Goal: Task Accomplishment & Management: Manage account settings

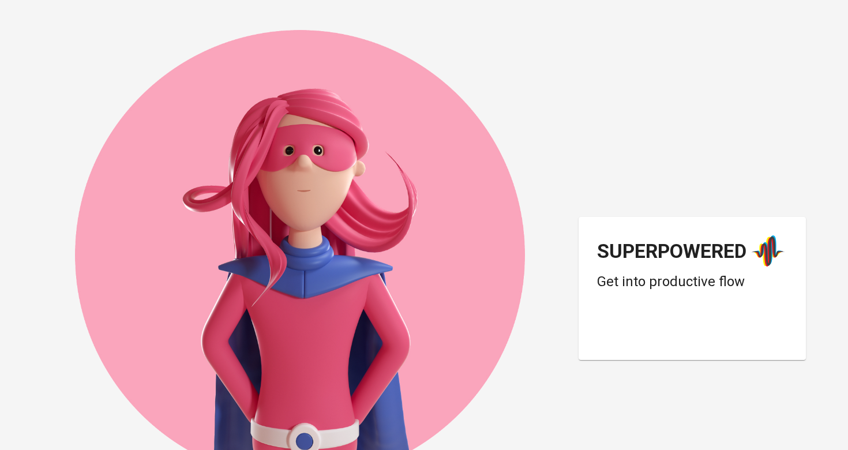
click at [653, 334] on div "Login dengan Google. Dibuka di tab baru" at bounding box center [689, 330] width 185 height 25
click at [669, 336] on div "Login dengan Google. Dibuka di tab baru" at bounding box center [689, 330] width 185 height 25
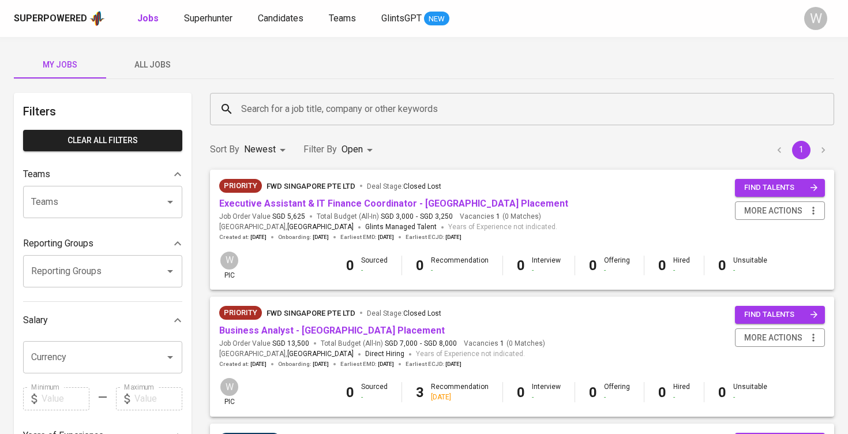
click at [151, 63] on span "All Jobs" at bounding box center [152, 65] width 78 height 14
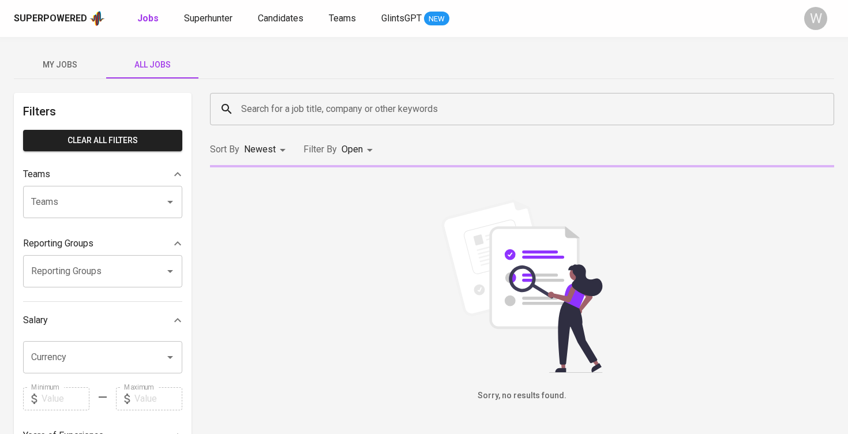
click at [270, 95] on div "Search for a job title, company or other keywords" at bounding box center [522, 109] width 624 height 32
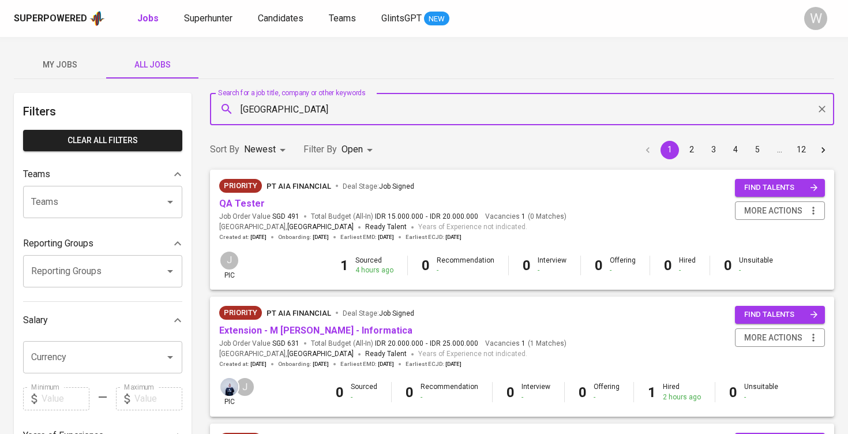
type input "AMMAN"
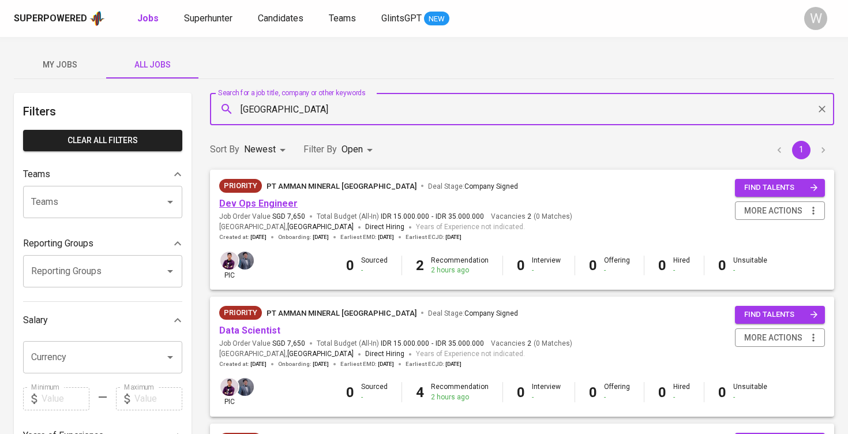
click at [264, 202] on link "Dev Ops Engineer" at bounding box center [258, 203] width 78 height 11
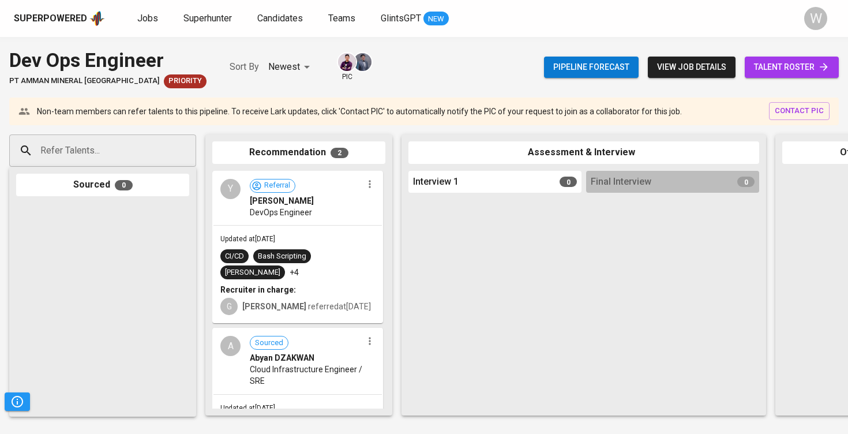
click at [796, 69] on span "talent roster" at bounding box center [792, 67] width 76 height 14
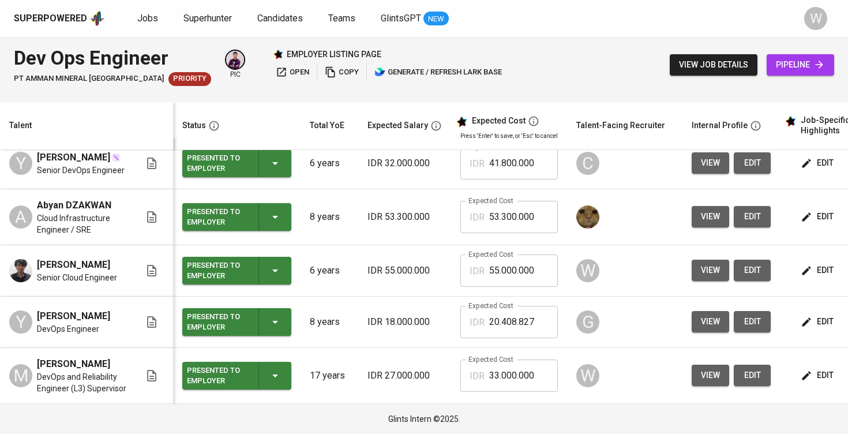
click at [691, 375] on button "view" at bounding box center [709, 374] width 37 height 21
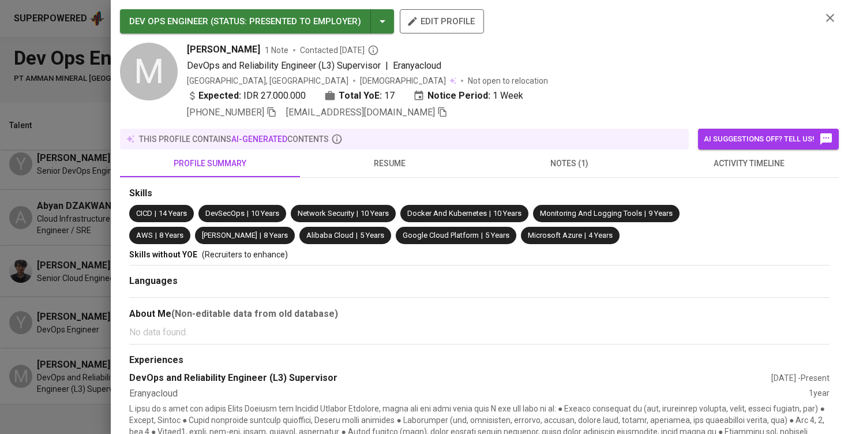
click at [438, 114] on icon "button" at bounding box center [442, 112] width 8 height 10
click at [56, 183] on div at bounding box center [424, 217] width 848 height 434
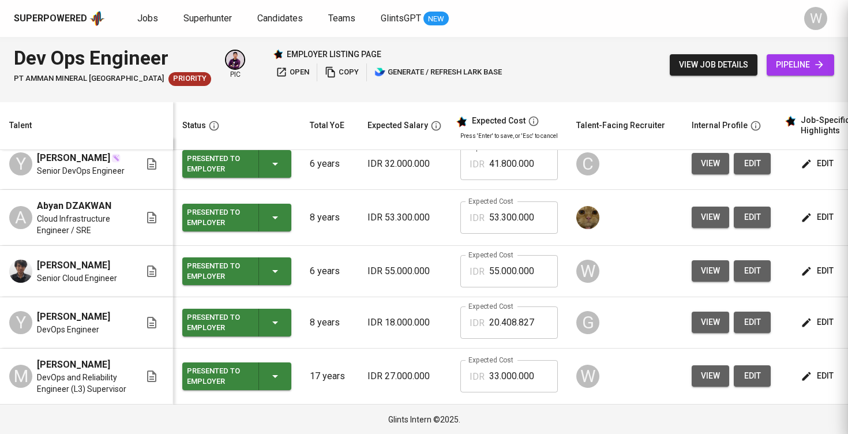
scroll to position [18, 0]
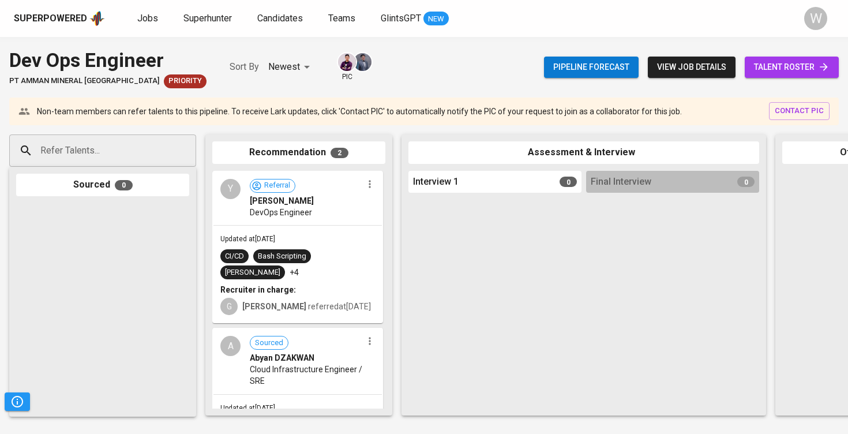
click at [116, 148] on input "Refer Talents..." at bounding box center [97, 151] width 121 height 22
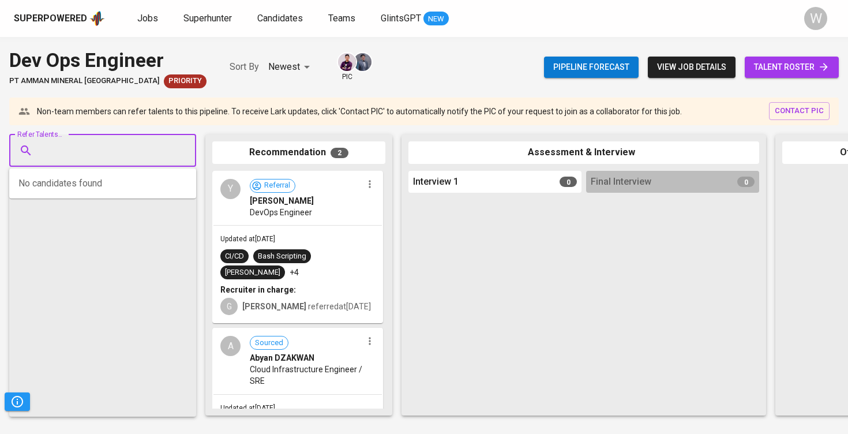
paste input "halilintar8@yahoo.com"
type input "halilintar8@yahoo.com"
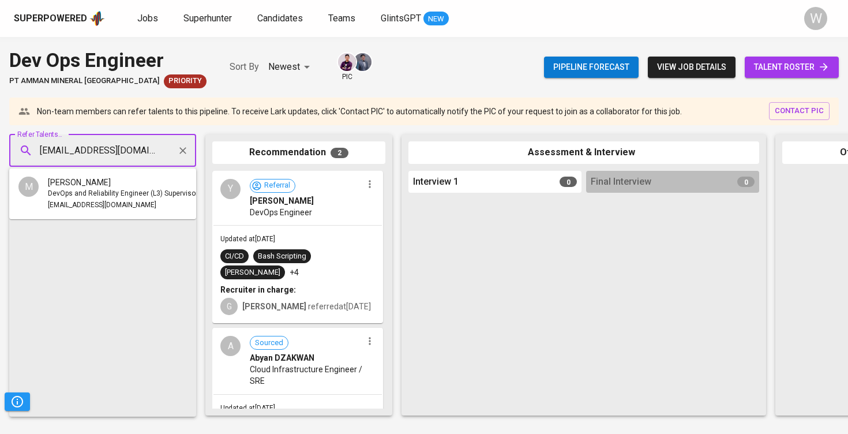
click at [111, 185] on span "Muhammad Bintang" at bounding box center [79, 182] width 63 height 12
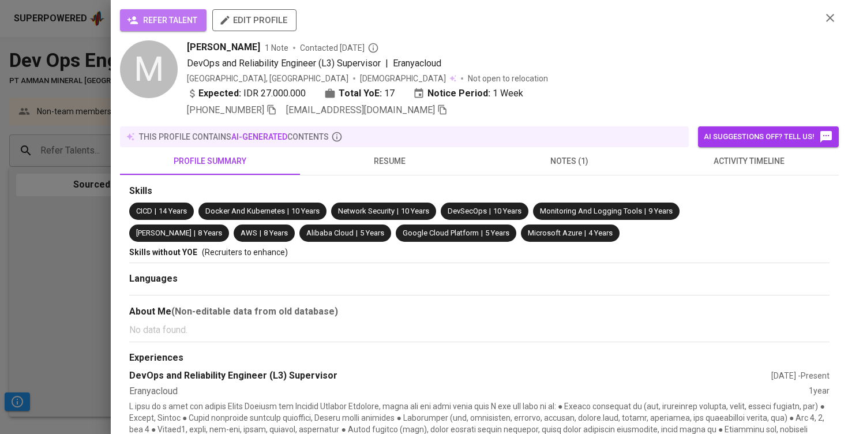
click at [180, 25] on span "refer talent" at bounding box center [163, 20] width 68 height 14
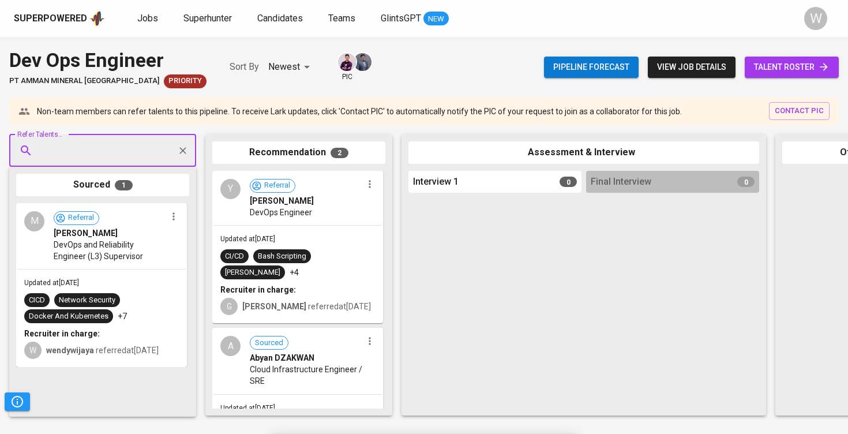
click at [795, 77] on link "talent roster" at bounding box center [791, 67] width 94 height 21
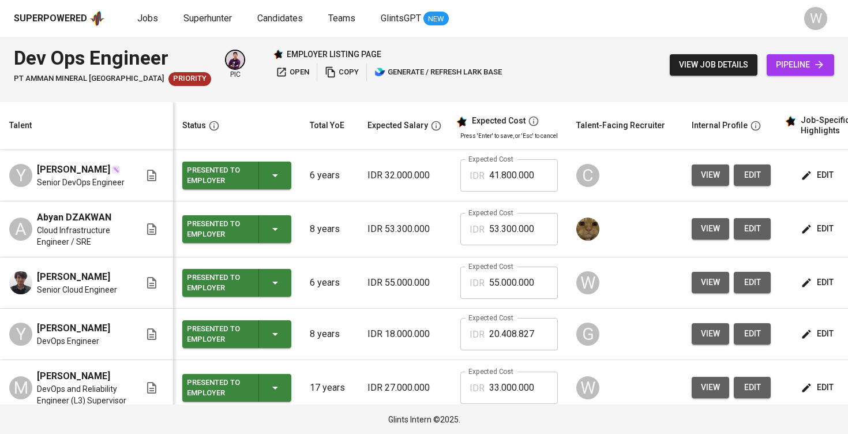
click at [692, 278] on button "view" at bounding box center [709, 282] width 37 height 21
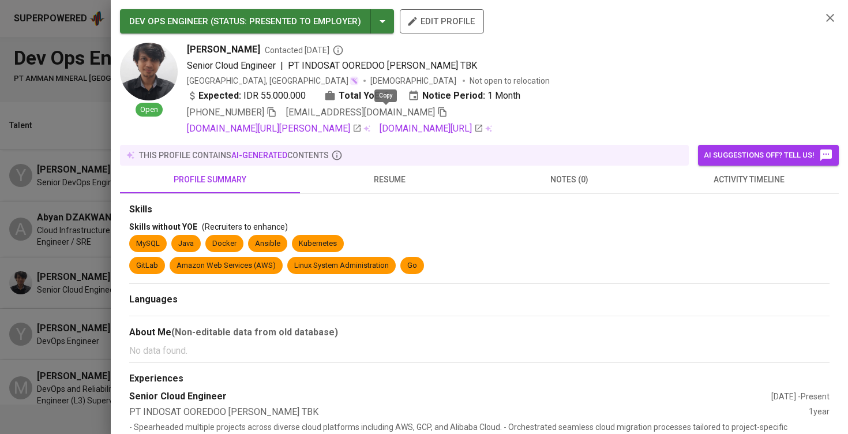
click at [437, 117] on span at bounding box center [442, 112] width 10 height 11
click at [55, 144] on div at bounding box center [424, 217] width 848 height 434
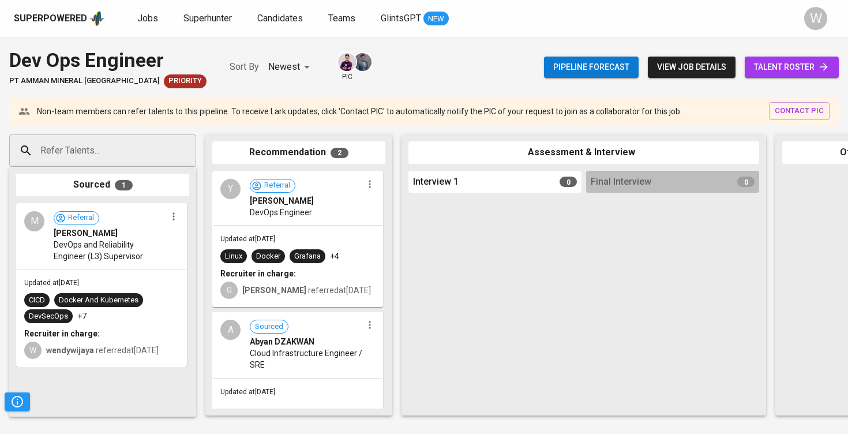
click at [137, 148] on input "Refer Talents..." at bounding box center [97, 151] width 121 height 22
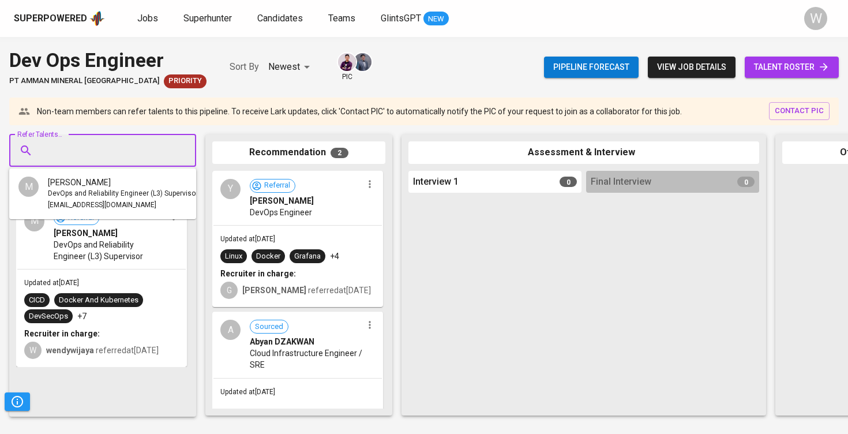
paste input "ianlatif58@gmail.com"
type input "ianlatif58@gmail.com"
click at [111, 184] on div "Andrian Latif" at bounding box center [102, 182] width 108 height 12
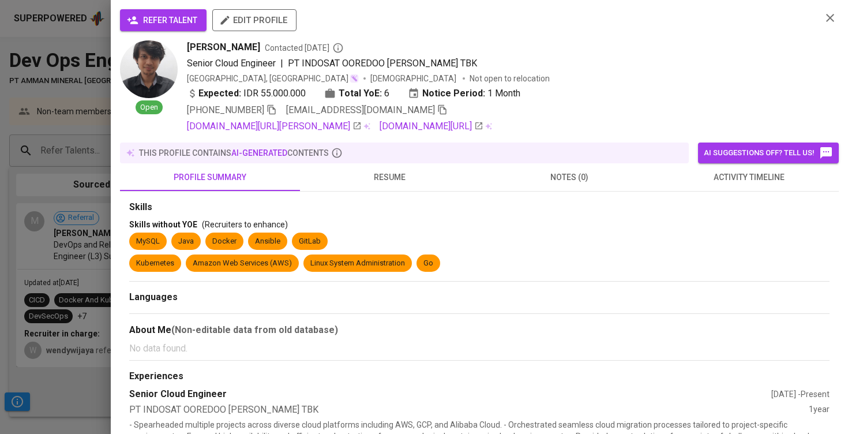
click at [150, 24] on span "refer talent" at bounding box center [163, 20] width 68 height 14
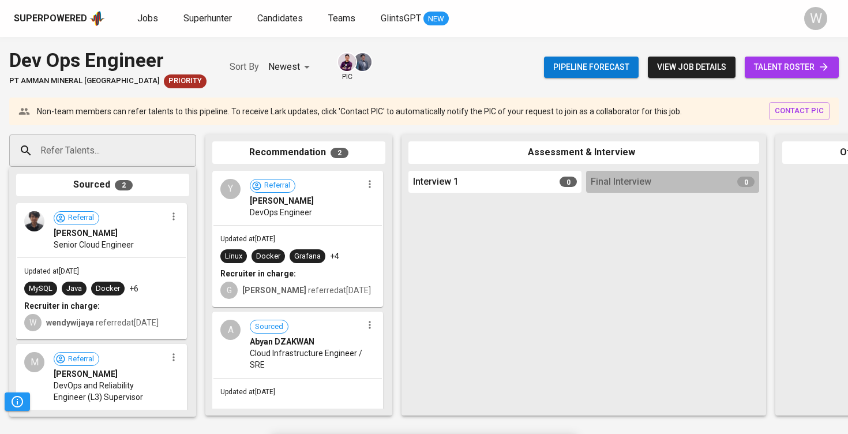
drag, startPoint x: 165, startPoint y: 294, endPoint x: 123, endPoint y: 284, distance: 42.7
click at [319, 277] on div "Refer Talents... Refer Talents... Sourced 2 Referral Andrian Latif Senior Cloud…" at bounding box center [686, 274] width 1373 height 299
click at [144, 23] on span "Jobs" at bounding box center [147, 18] width 21 height 11
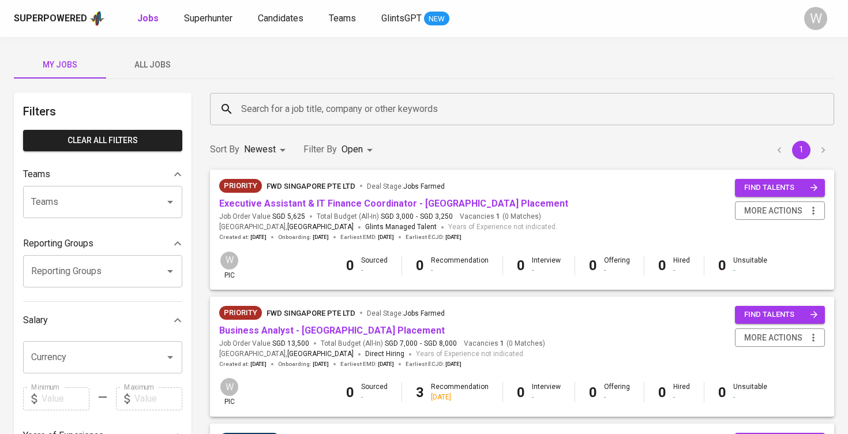
click at [166, 76] on button "All Jobs" at bounding box center [152, 65] width 92 height 28
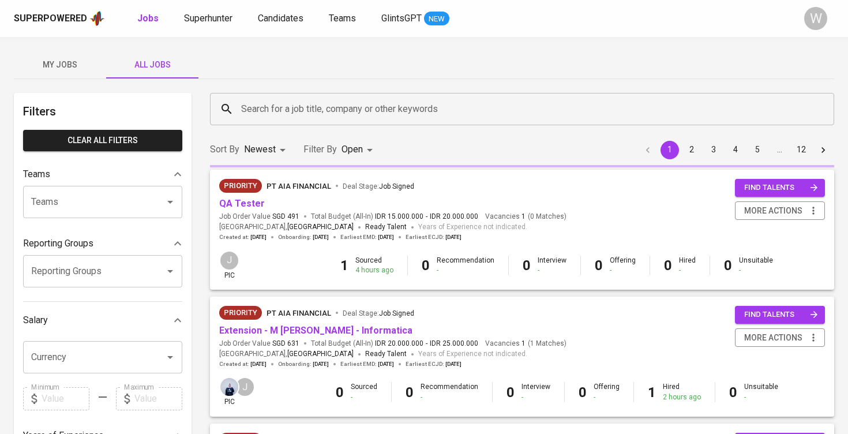
click at [249, 115] on input "Search for a job title, company or other keywords" at bounding box center [524, 109] width 573 height 22
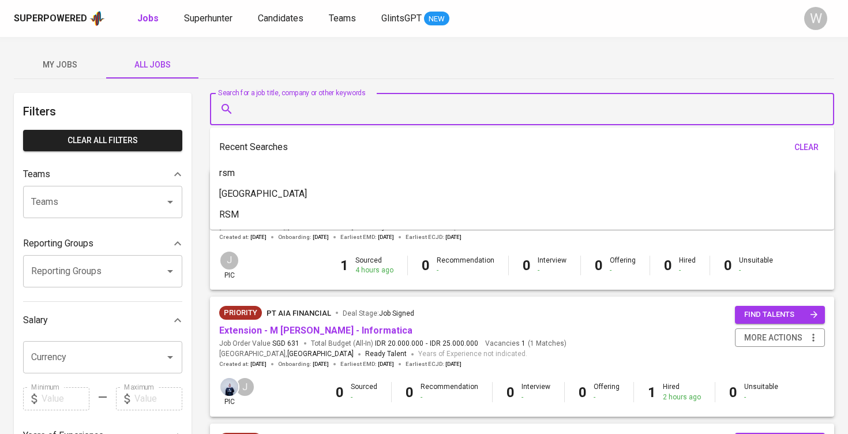
click at [249, 115] on input "Search for a job title, company or other keywords" at bounding box center [524, 109] width 573 height 22
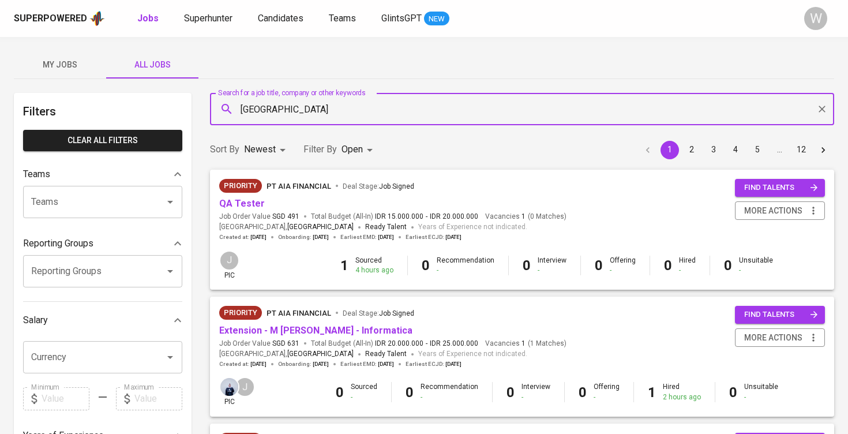
type input "amman"
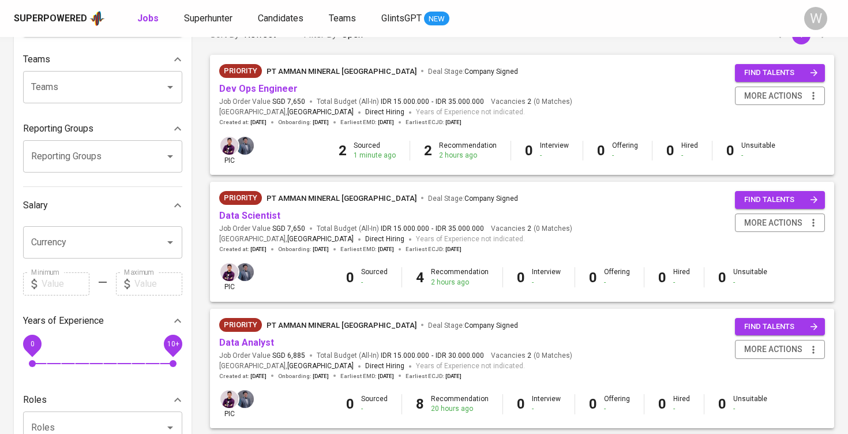
scroll to position [116, 0]
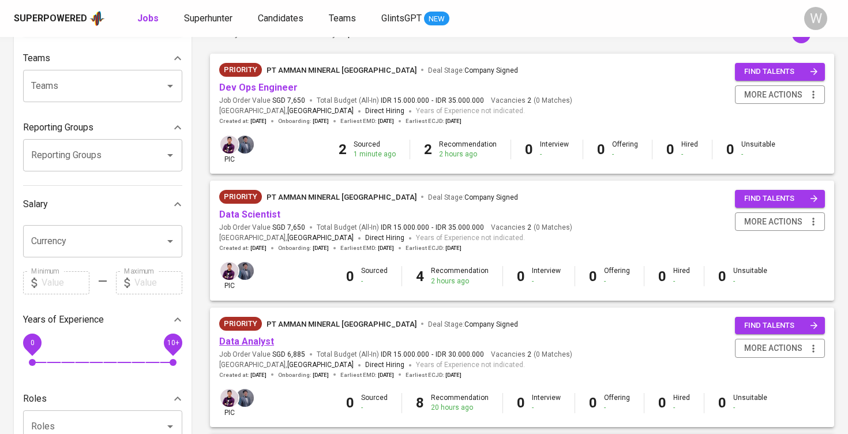
click at [257, 341] on link "Data Analyst" at bounding box center [246, 341] width 55 height 11
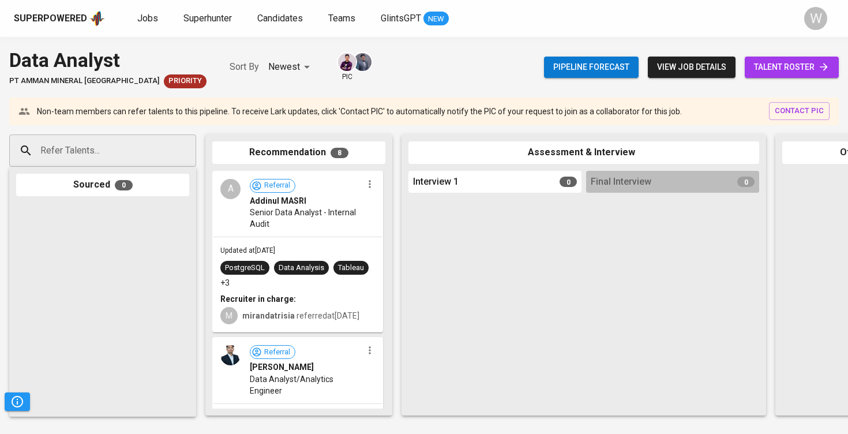
click at [787, 76] on link "talent roster" at bounding box center [791, 67] width 94 height 21
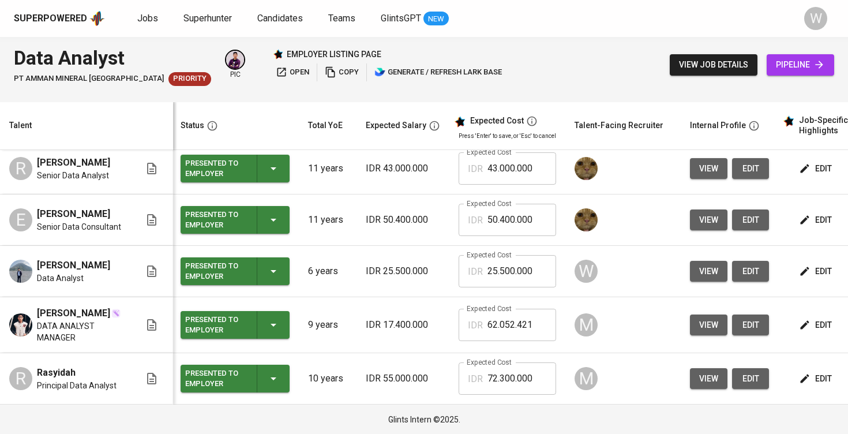
scroll to position [422, 2]
click at [690, 282] on button "view" at bounding box center [708, 271] width 37 height 21
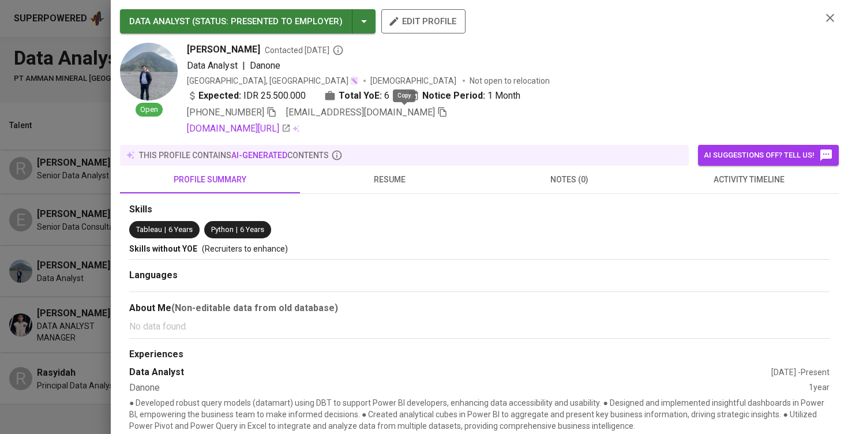
click at [437, 111] on icon "button" at bounding box center [442, 112] width 10 height 10
click at [26, 140] on div at bounding box center [424, 217] width 848 height 434
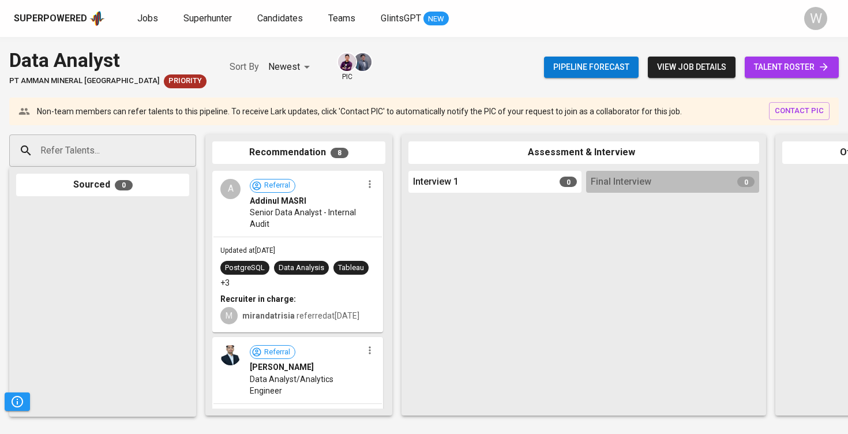
click at [130, 144] on input "Refer Talents..." at bounding box center [97, 151] width 121 height 22
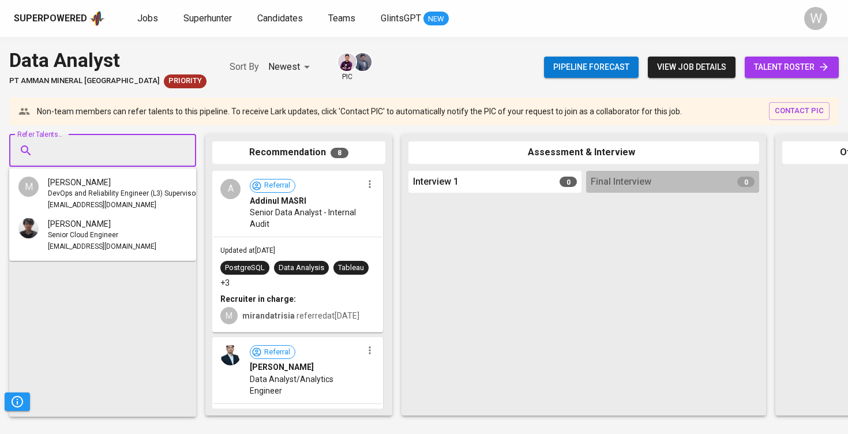
paste input "reyhansyah23@gmail.com"
type input "reyhansyah23@gmail.com"
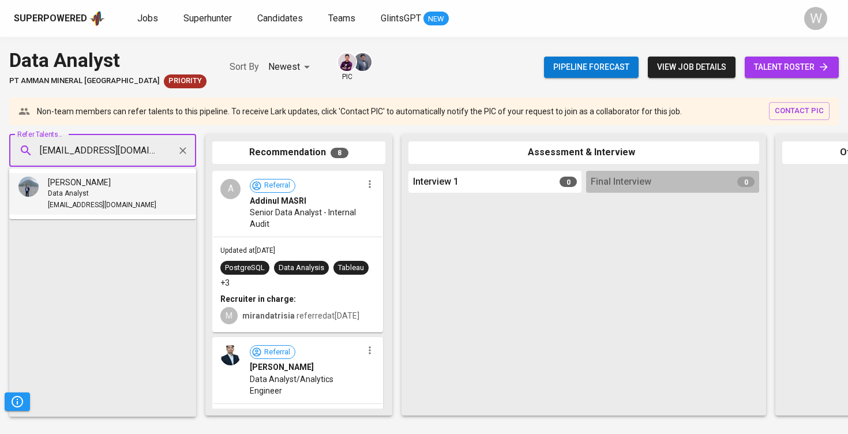
click at [111, 186] on span "Reyhansyah Prawira" at bounding box center [79, 182] width 63 height 12
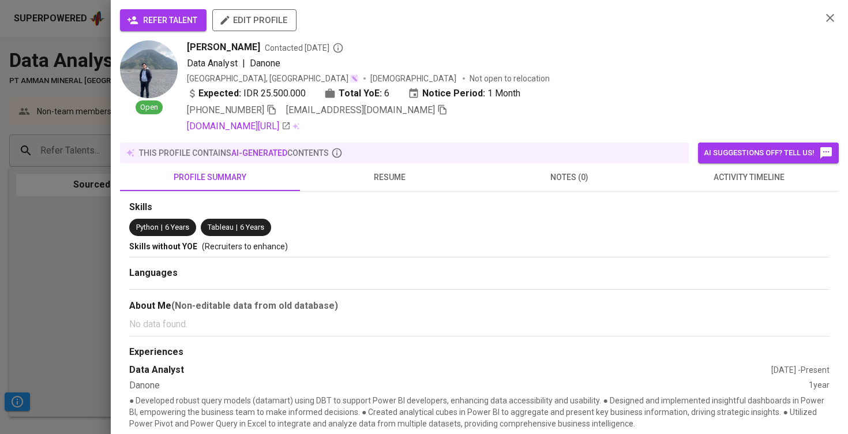
click at [146, 27] on span "refer talent" at bounding box center [163, 20] width 68 height 14
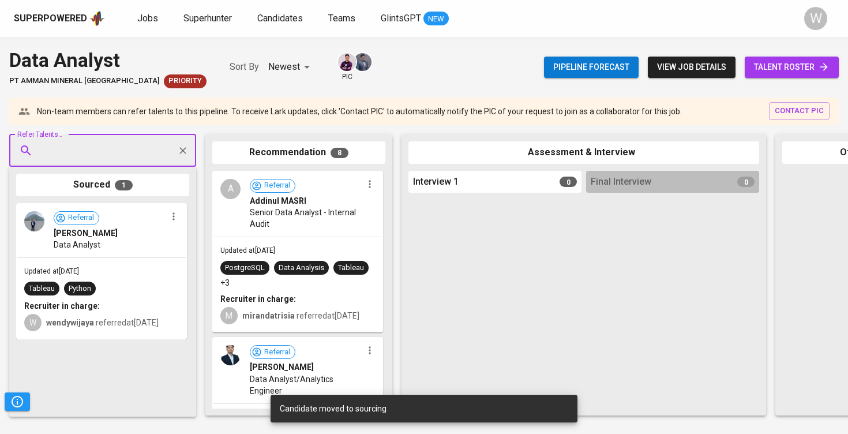
click at [805, 63] on span "talent roster" at bounding box center [792, 67] width 76 height 14
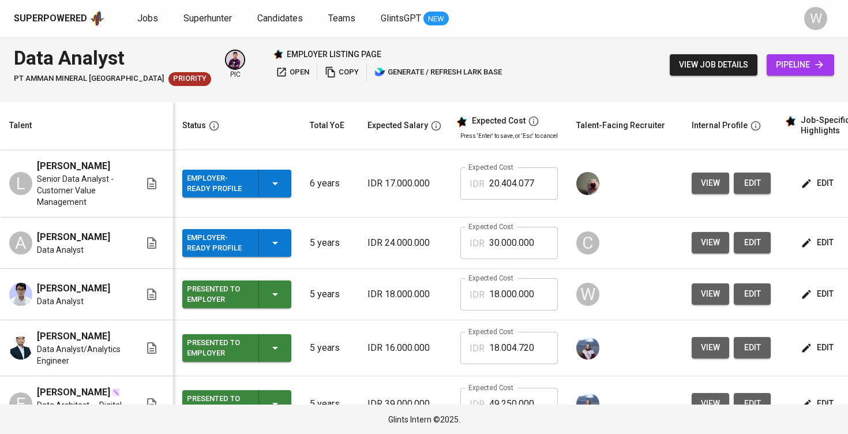
click at [706, 298] on span "view" at bounding box center [710, 294] width 19 height 14
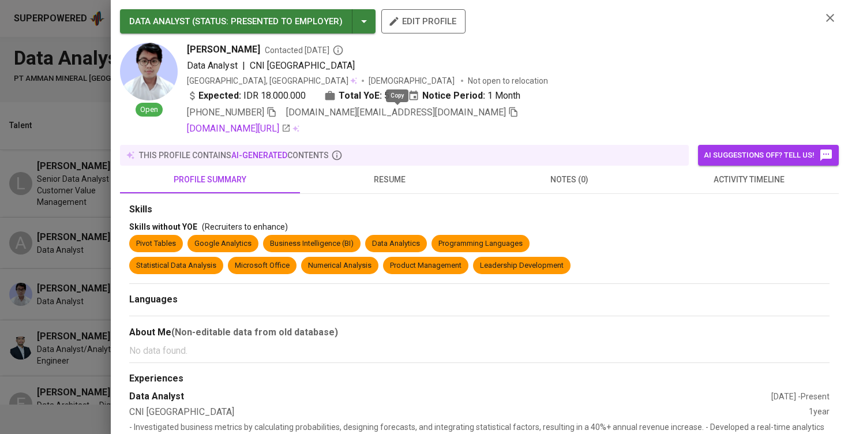
click at [508, 109] on icon "button" at bounding box center [513, 112] width 10 height 10
click at [69, 189] on div at bounding box center [424, 217] width 848 height 434
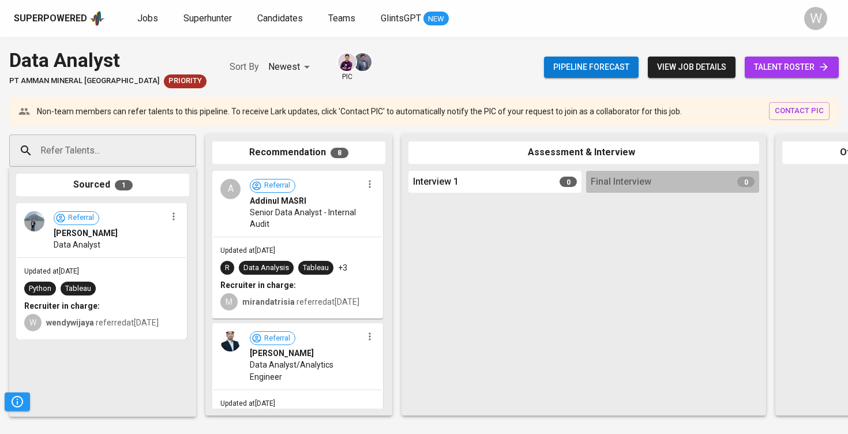
click at [113, 148] on input "Refer Talents..." at bounding box center [97, 151] width 121 height 22
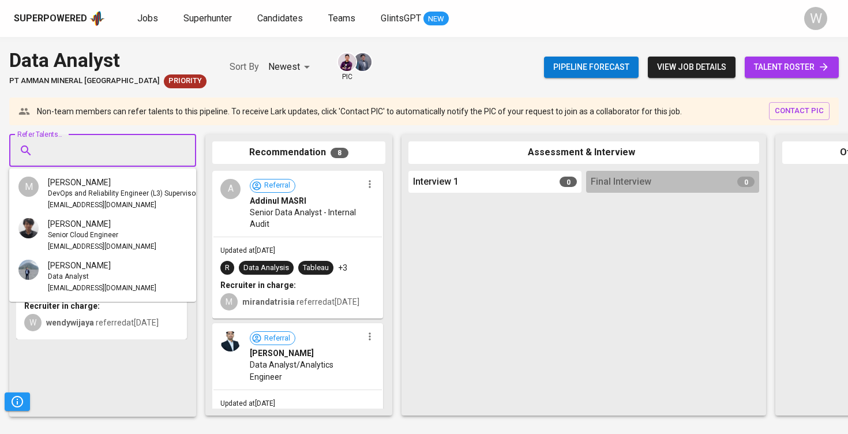
paste input "sadanrizqi.career@gmail.com"
type input "sadanrizqi.career@gmail.com"
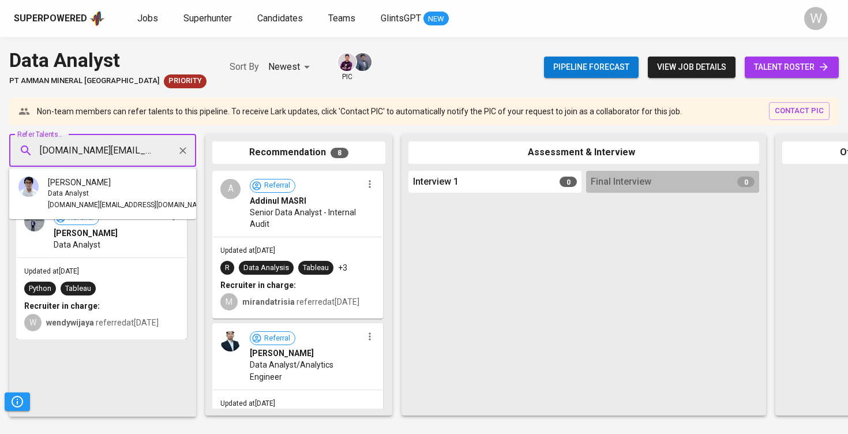
click at [111, 180] on div "Sadan Rizqi" at bounding box center [128, 182] width 160 height 12
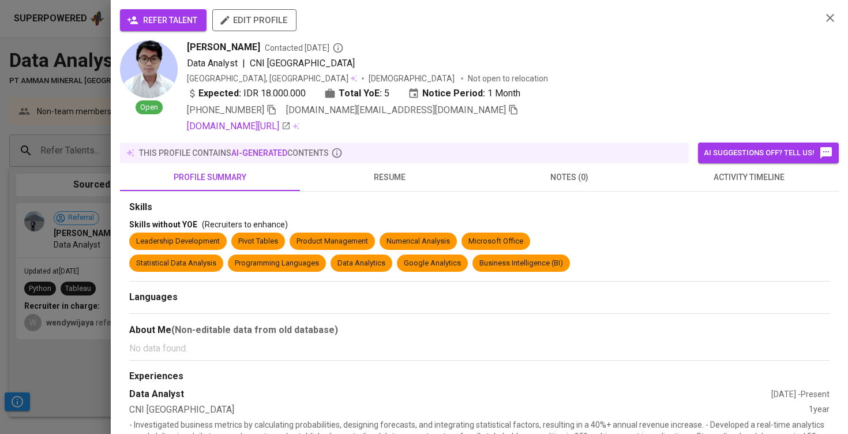
click at [147, 16] on span "refer talent" at bounding box center [163, 20] width 68 height 14
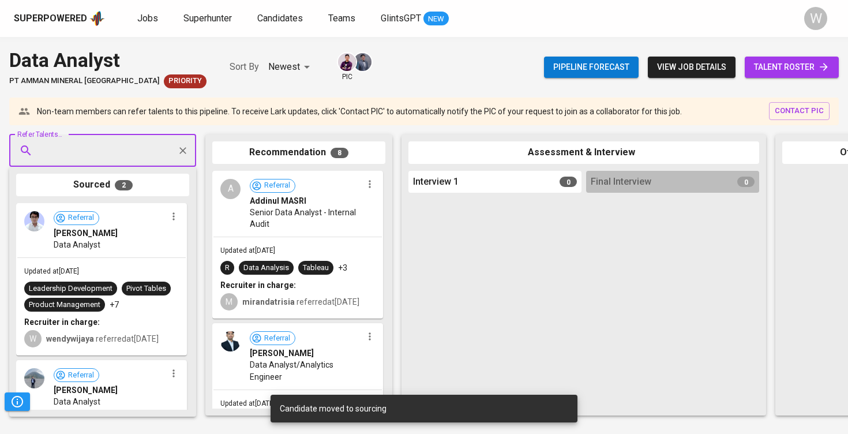
click at [84, 405] on span "Data Analyst" at bounding box center [77, 402] width 47 height 12
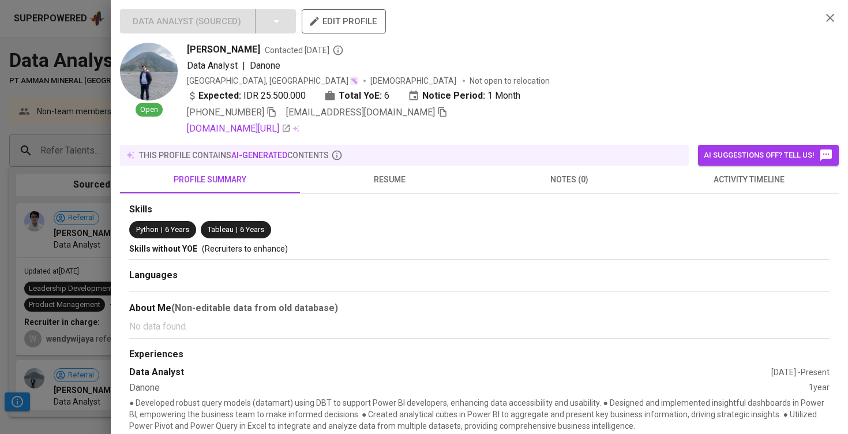
click at [412, 114] on div "+62 877-8387-5802 reyhansyah23@gmail.com" at bounding box center [499, 113] width 625 height 14
click at [438, 116] on icon "button" at bounding box center [442, 112] width 8 height 10
click at [116, 100] on div "Data Analyst ( Sourced ) edit profile Open Reyhansyah Prawira Contacted 3 days …" at bounding box center [479, 217] width 737 height 434
click at [86, 116] on div at bounding box center [424, 217] width 848 height 434
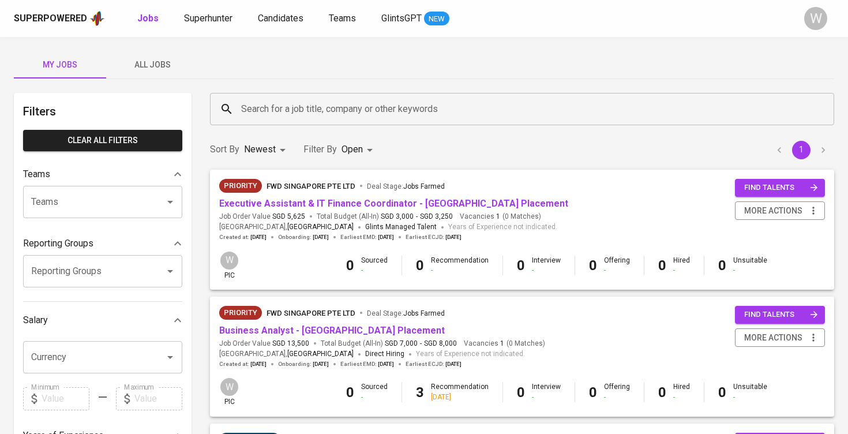
click at [163, 61] on span "All Jobs" at bounding box center [152, 65] width 78 height 14
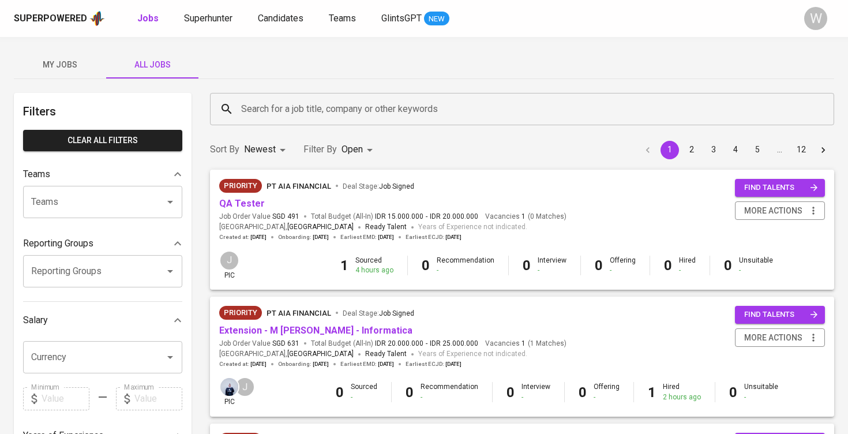
click at [277, 113] on input "Search for a job title, company or other keywords" at bounding box center [524, 109] width 573 height 22
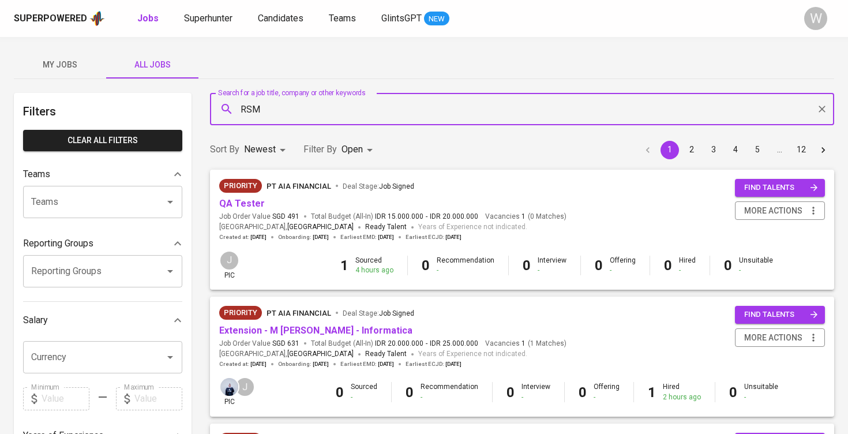
type input "RSM"
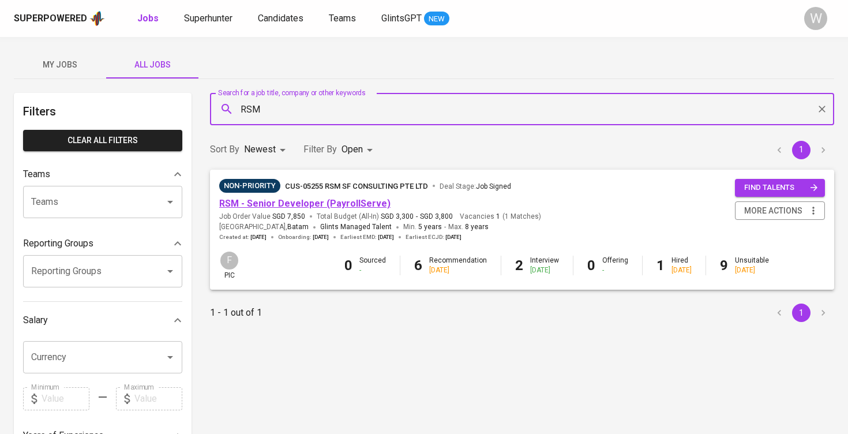
click at [324, 201] on link "RSM - Senior Developer (PayrollServe)" at bounding box center [304, 203] width 171 height 11
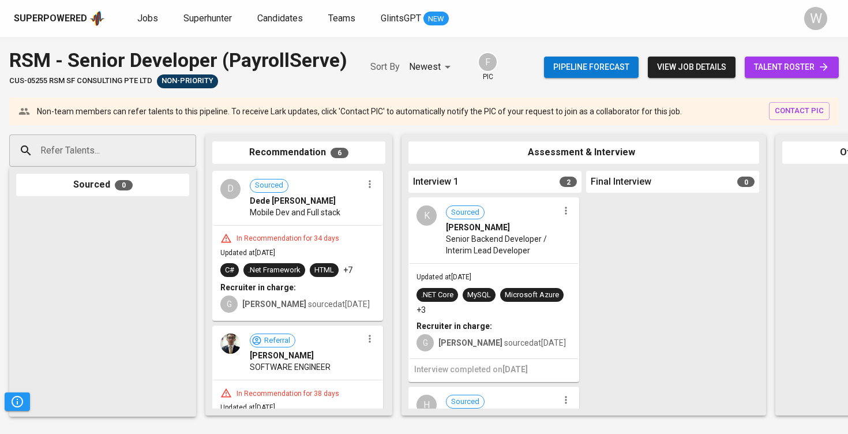
click at [817, 63] on span "talent roster" at bounding box center [792, 67] width 76 height 14
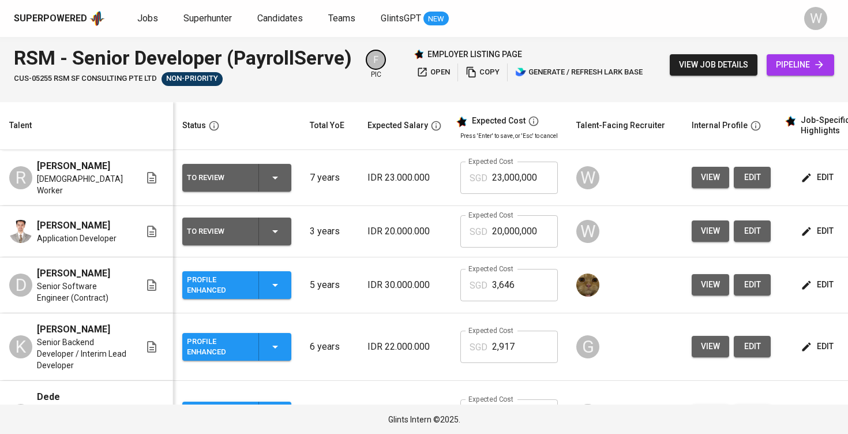
click at [819, 172] on span "edit" at bounding box center [818, 177] width 31 height 14
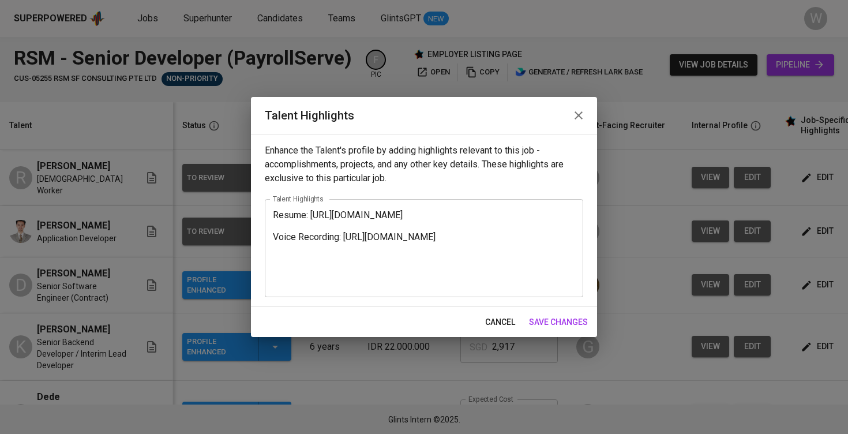
click at [423, 265] on textarea "Resume: [URL][DOMAIN_NAME] Voice Recording: [URL][DOMAIN_NAME]" at bounding box center [424, 247] width 302 height 77
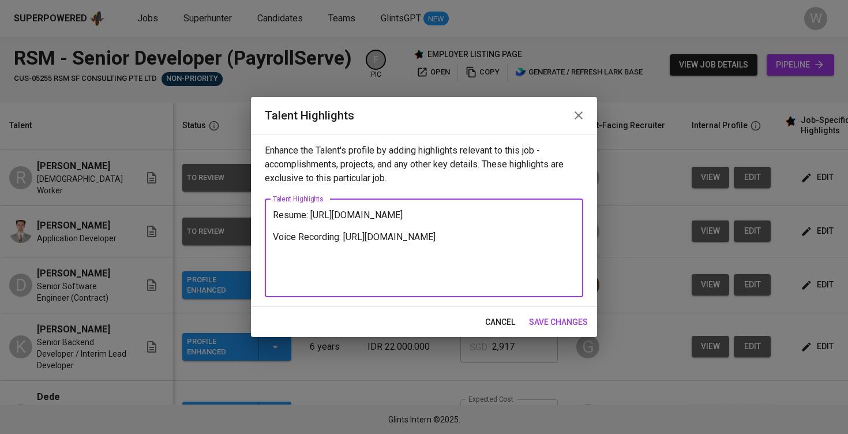
click at [499, 319] on span "cancel" at bounding box center [500, 322] width 30 height 14
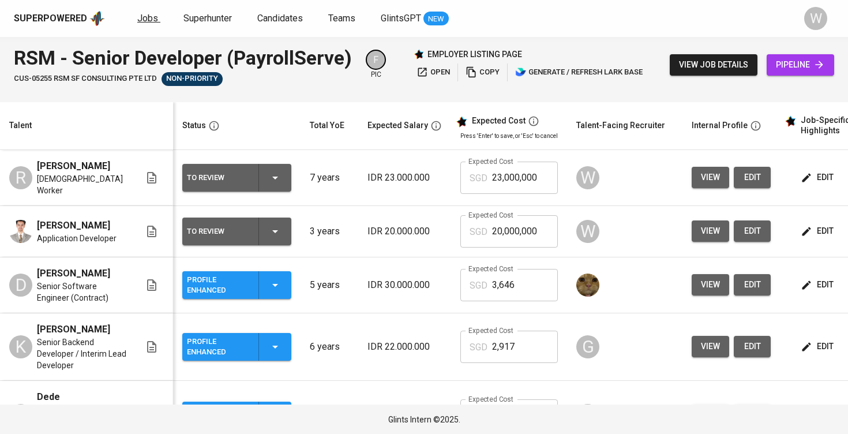
click at [140, 17] on span "Jobs" at bounding box center [147, 18] width 21 height 11
click at [820, 180] on span "edit" at bounding box center [818, 177] width 31 height 14
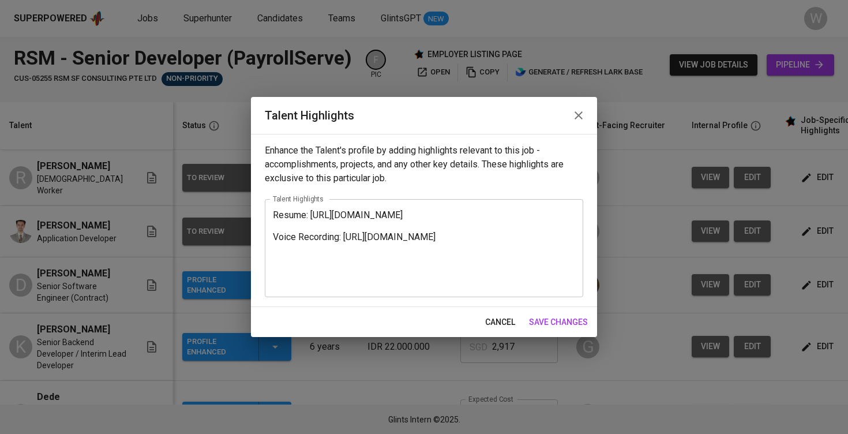
click at [269, 212] on div "Resume: [URL][DOMAIN_NAME] Voice Recording: [URL][DOMAIN_NAME] x Talent Highlig…" at bounding box center [424, 248] width 318 height 98
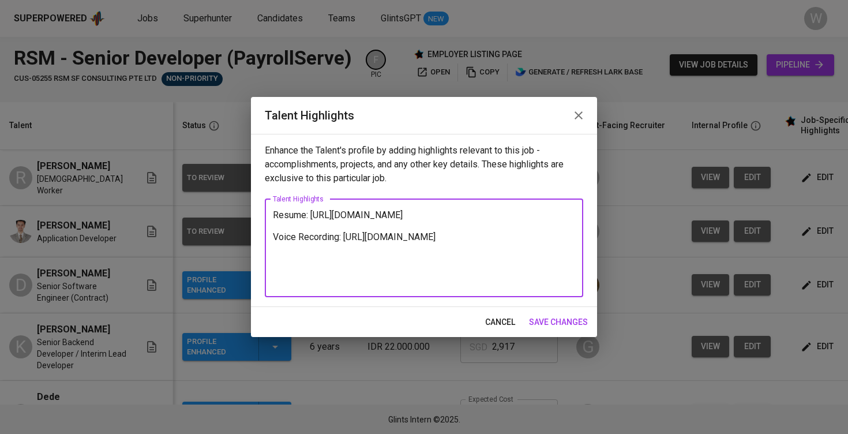
paste textarea "Here are the notes about [PERSON_NAME], aligned with the JD, while following yo…"
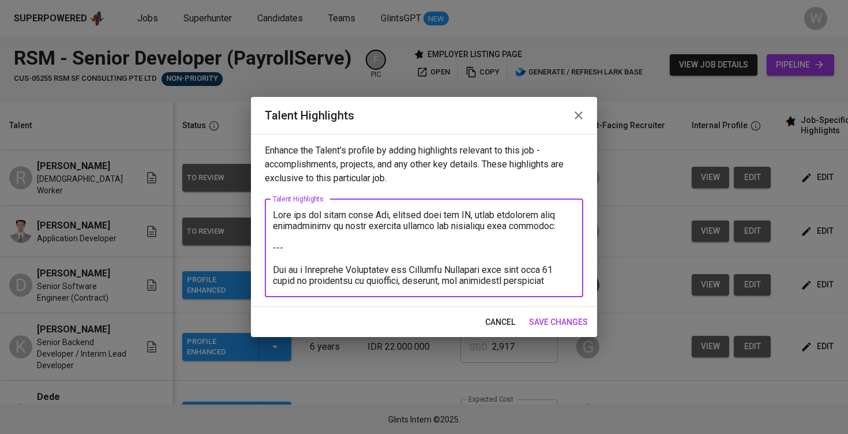
scroll to position [380, 0]
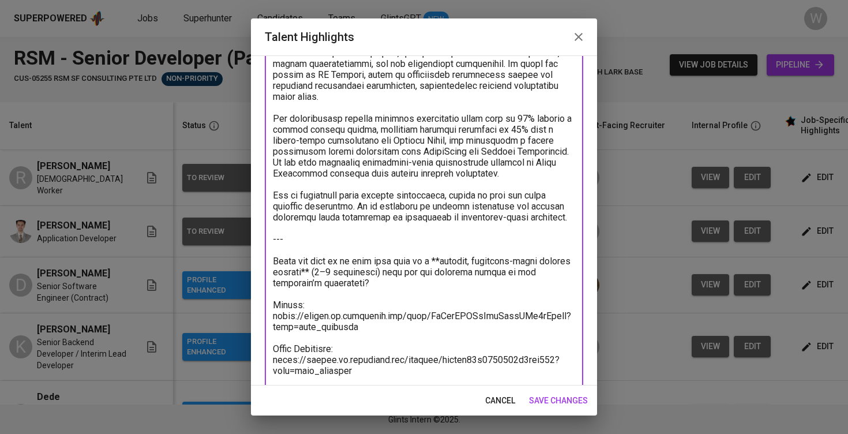
drag, startPoint x: 370, startPoint y: 277, endPoint x: 272, endPoint y: 202, distance: 123.1
click at [272, 202] on div "x Talent Highlights" at bounding box center [424, 64] width 318 height 646
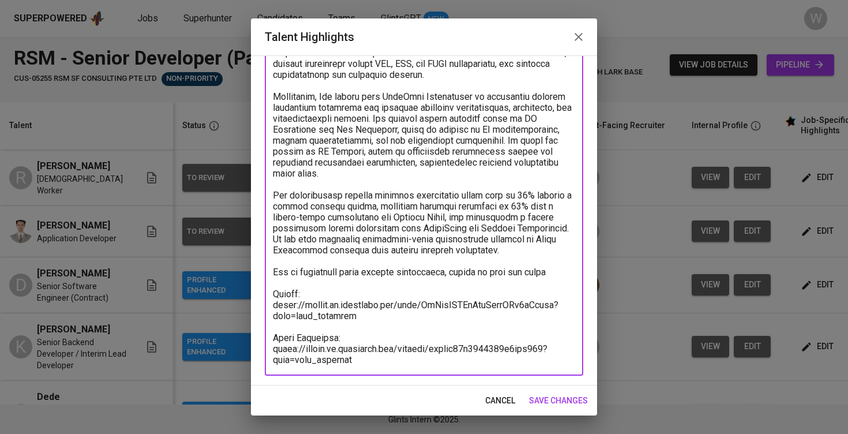
scroll to position [303, 0]
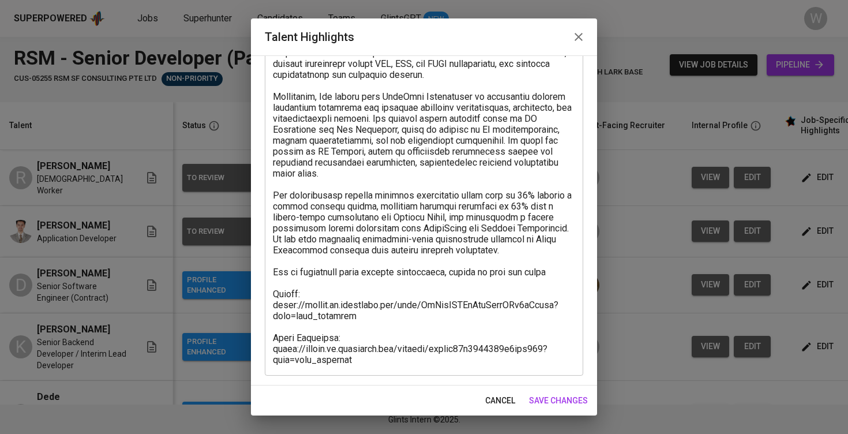
drag, startPoint x: 577, startPoint y: 265, endPoint x: 314, endPoint y: 288, distance: 264.0
click at [314, 288] on div "x Talent Highlights" at bounding box center [424, 96] width 318 height 558
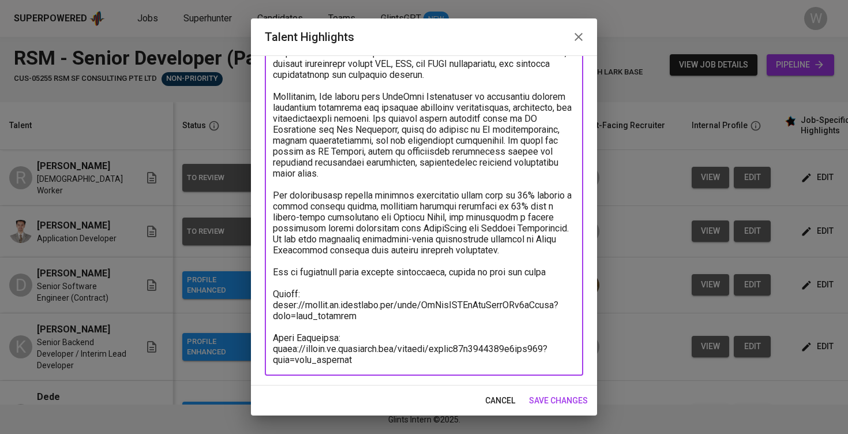
drag, startPoint x: 273, startPoint y: 273, endPoint x: 578, endPoint y: 266, distance: 305.1
click at [578, 266] on div "x Talent Highlights" at bounding box center [424, 96] width 318 height 558
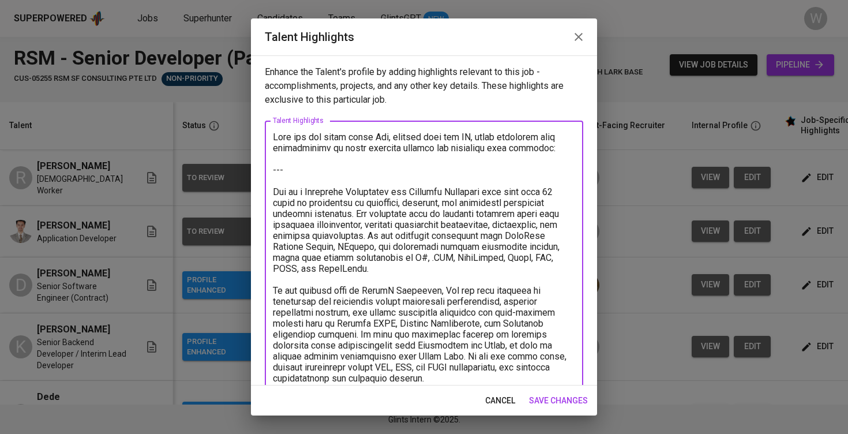
scroll to position [0, 0]
drag, startPoint x: 277, startPoint y: 177, endPoint x: 276, endPoint y: 107, distance: 69.8
click at [276, 107] on div "Enhance the Talent's profile by adding highlights relevant to this job - accomp…" at bounding box center [424, 220] width 346 height 330
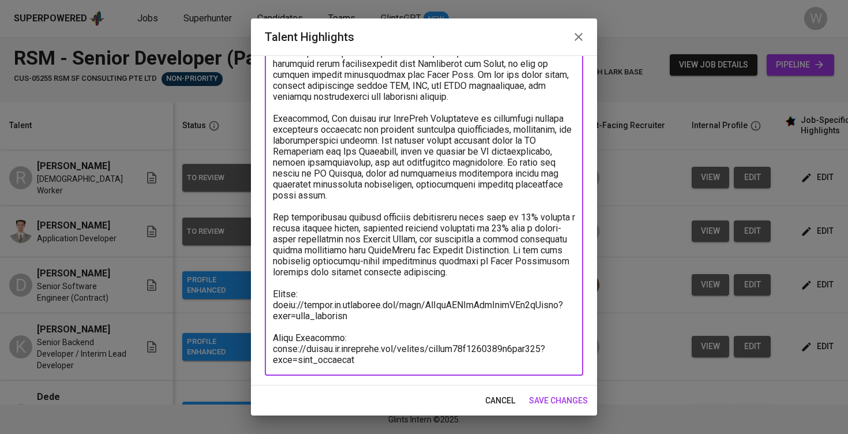
scroll to position [227, 0]
click at [373, 319] on textarea at bounding box center [424, 135] width 302 height 460
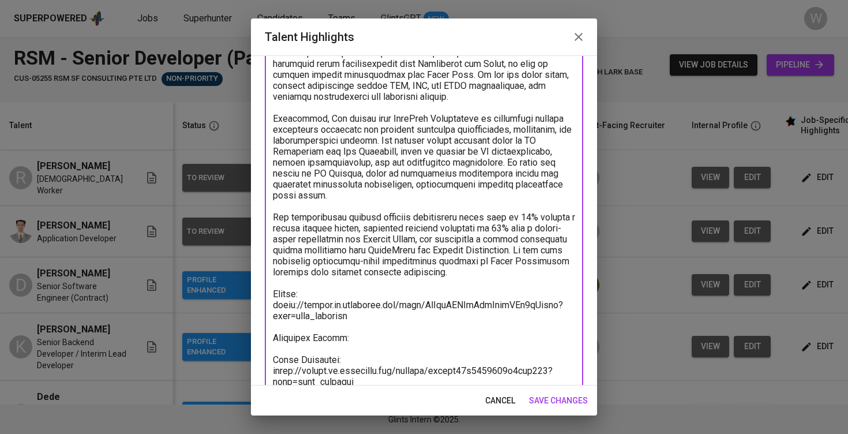
type textarea "Rio is a Technical Consultant and Software Developer with more than 10 years of…"
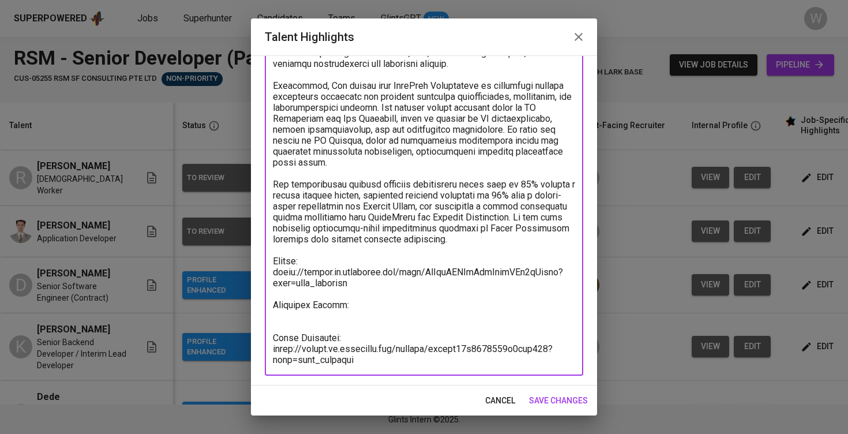
scroll to position [259, 0]
click at [534, 401] on span "save changes" at bounding box center [558, 400] width 59 height 14
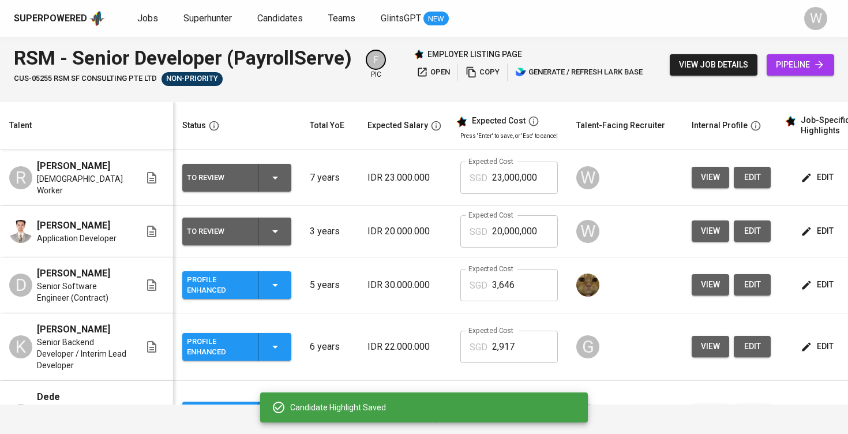
click at [710, 55] on button "view job details" at bounding box center [713, 64] width 88 height 21
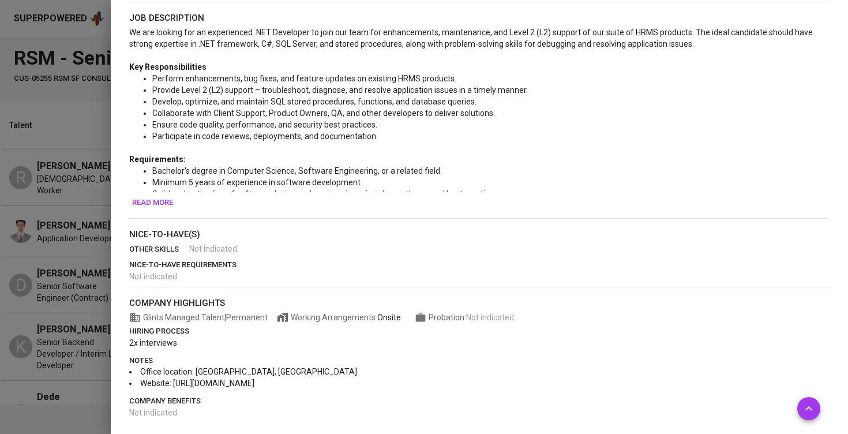
scroll to position [443, 0]
click at [153, 206] on span "Read more" at bounding box center [152, 203] width 41 height 13
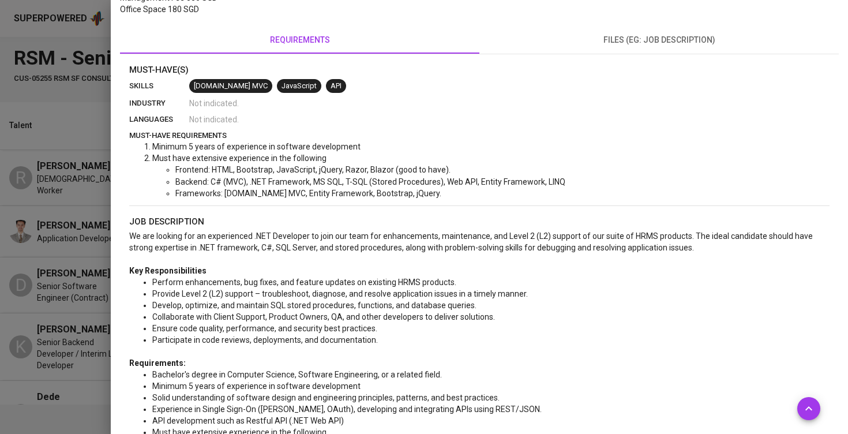
scroll to position [126, 0]
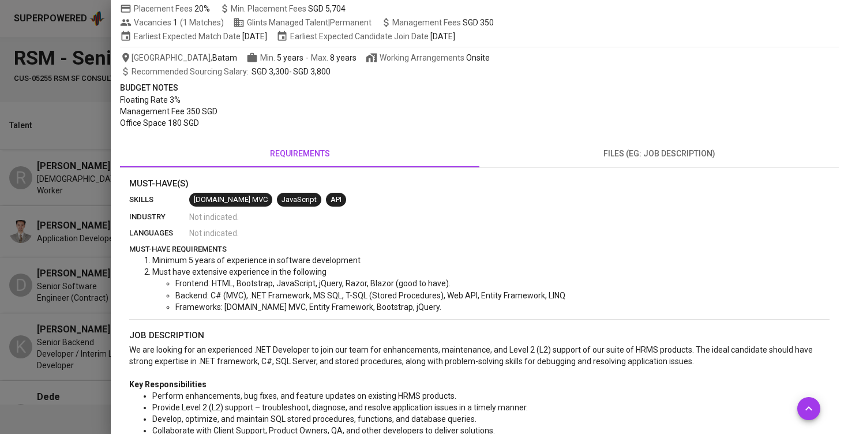
click at [14, 180] on div at bounding box center [424, 217] width 848 height 434
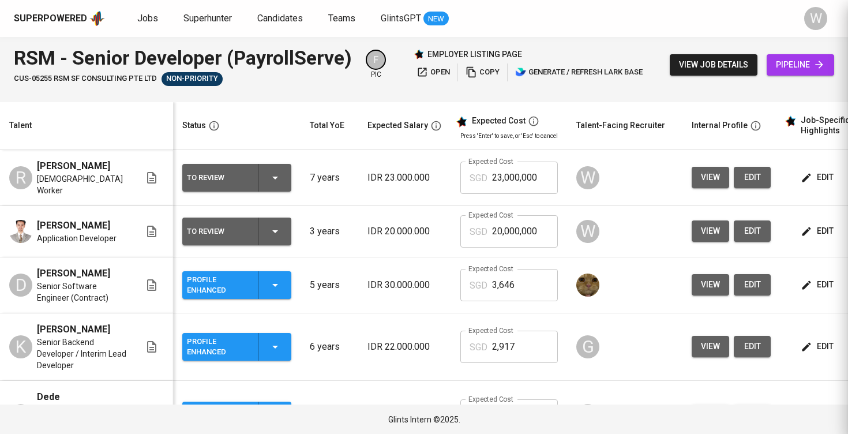
click at [80, 219] on span "[PERSON_NAME]" at bounding box center [73, 226] width 73 height 14
click at [71, 266] on span "[PERSON_NAME]" at bounding box center [73, 273] width 73 height 14
click at [821, 174] on span "edit" at bounding box center [818, 177] width 31 height 14
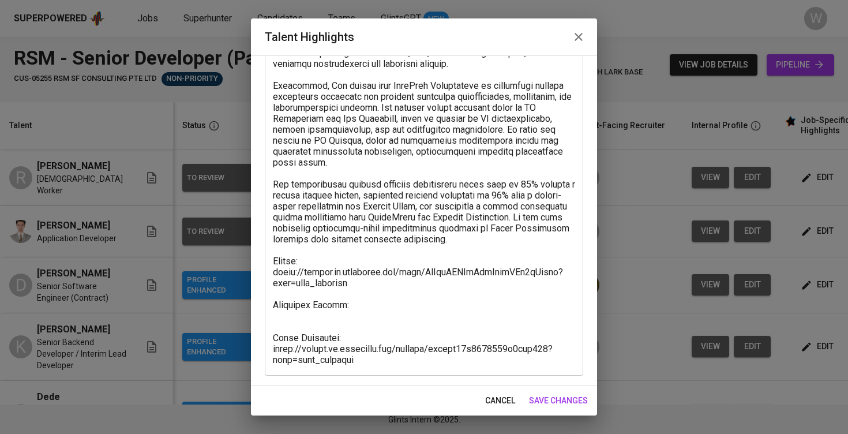
scroll to position [259, 0]
click at [358, 302] on textarea at bounding box center [424, 118] width 302 height 493
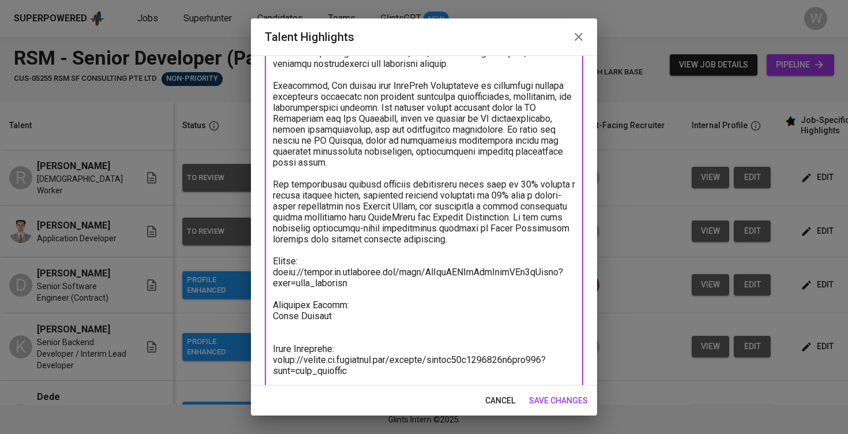
type textarea "Rio is a Technical Consultant and Software Developer with more than 10 years of…"
click at [574, 409] on button "save changes" at bounding box center [558, 400] width 68 height 21
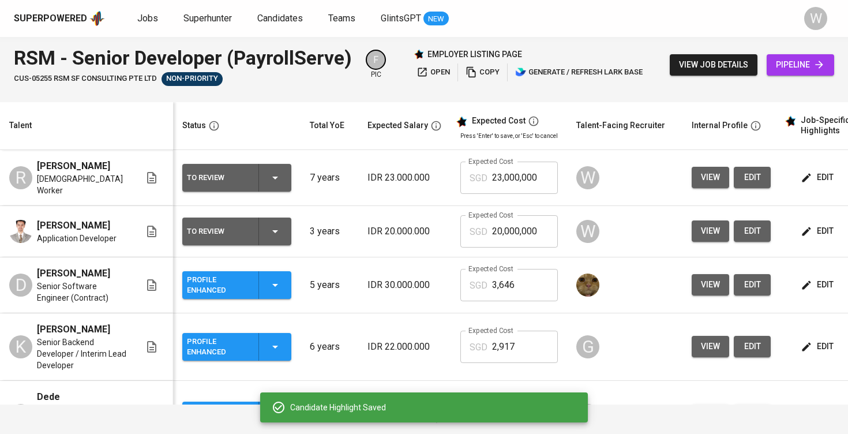
click at [805, 227] on icon "button" at bounding box center [806, 231] width 9 height 9
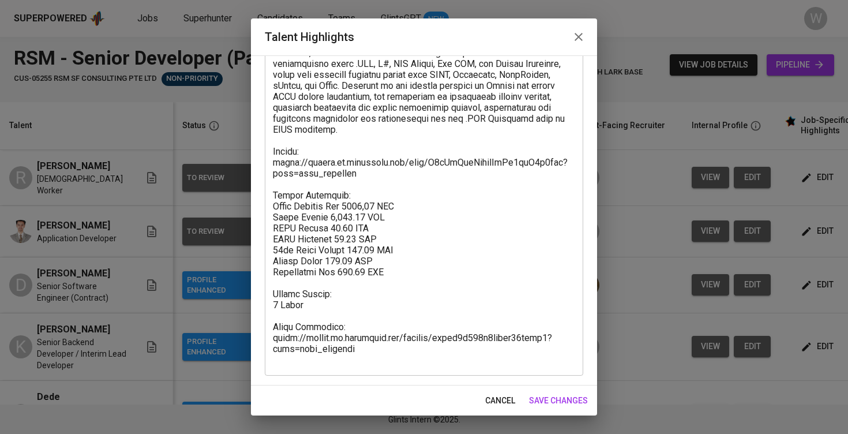
scroll to position [446, 0]
click at [545, 399] on span "save changes" at bounding box center [558, 400] width 59 height 14
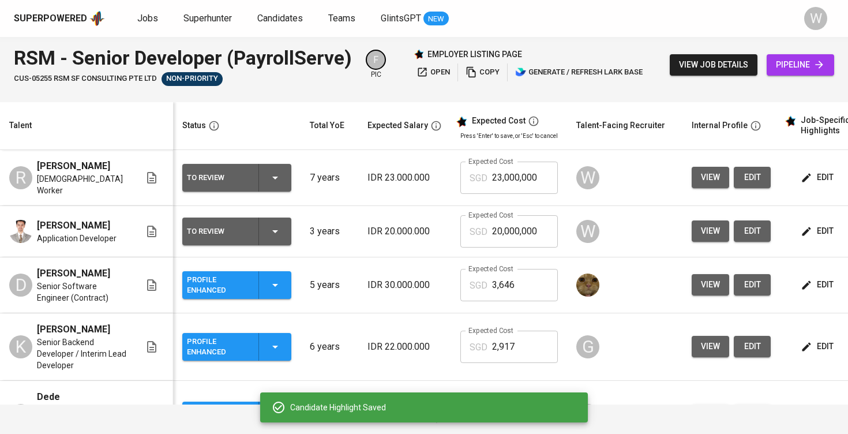
scroll to position [0, 0]
click at [805, 228] on icon "button" at bounding box center [806, 231] width 12 height 12
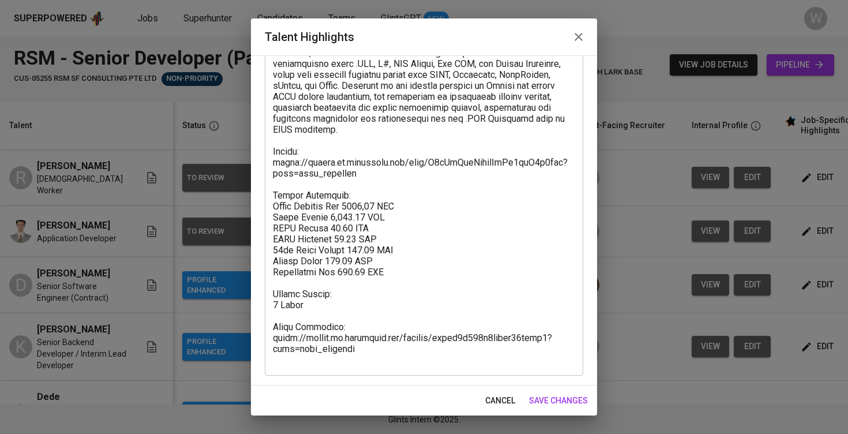
scroll to position [446, 0]
click at [555, 399] on span "save changes" at bounding box center [558, 400] width 59 height 14
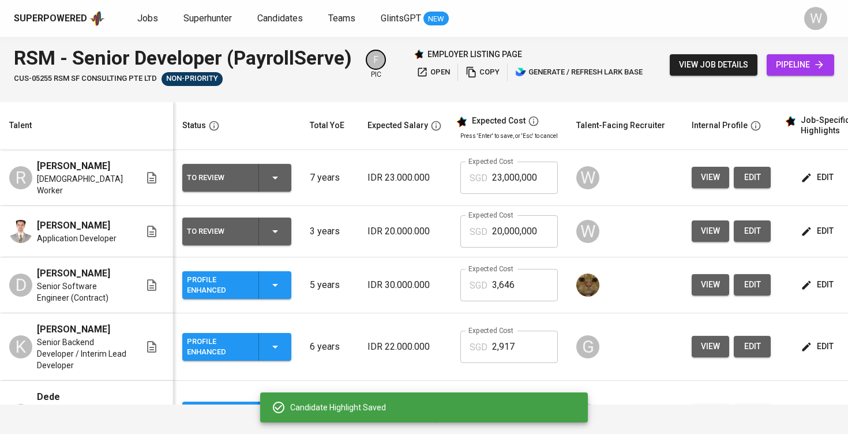
click at [807, 172] on icon "button" at bounding box center [806, 178] width 12 height 12
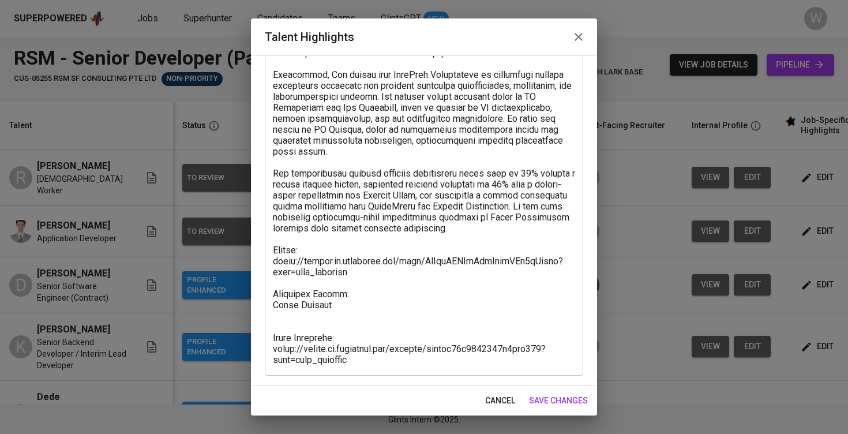
scroll to position [270, 0]
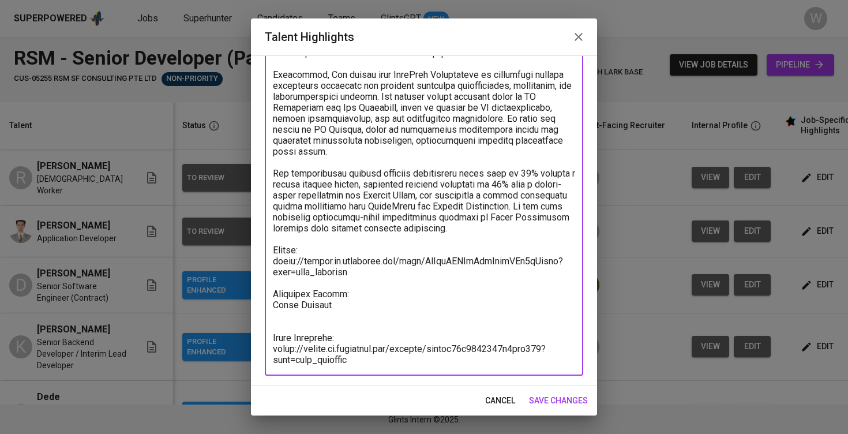
click at [343, 307] on textarea at bounding box center [424, 113] width 302 height 504
type textarea "Rio is a Technical Consultant and Software Developer with more than 10 years of…"
click at [546, 393] on button "save changes" at bounding box center [558, 400] width 68 height 21
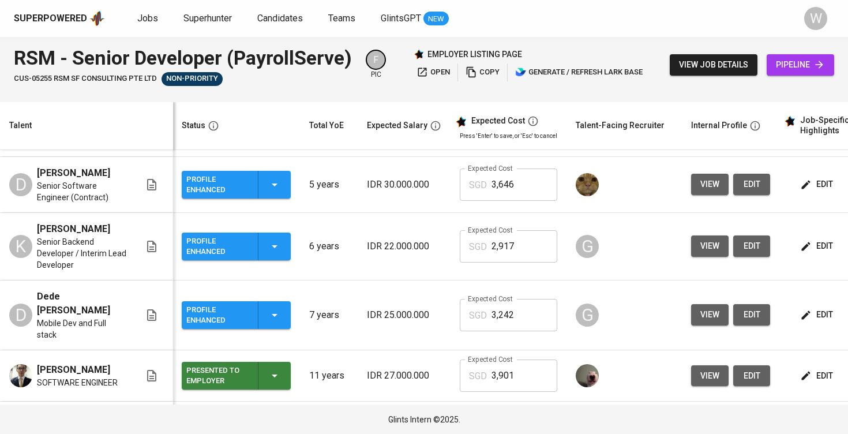
scroll to position [101, 1]
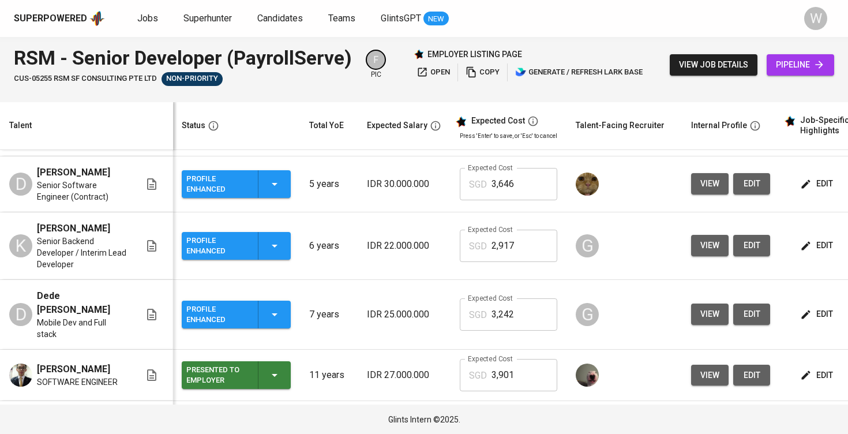
click at [810, 244] on span "edit" at bounding box center [817, 245] width 31 height 14
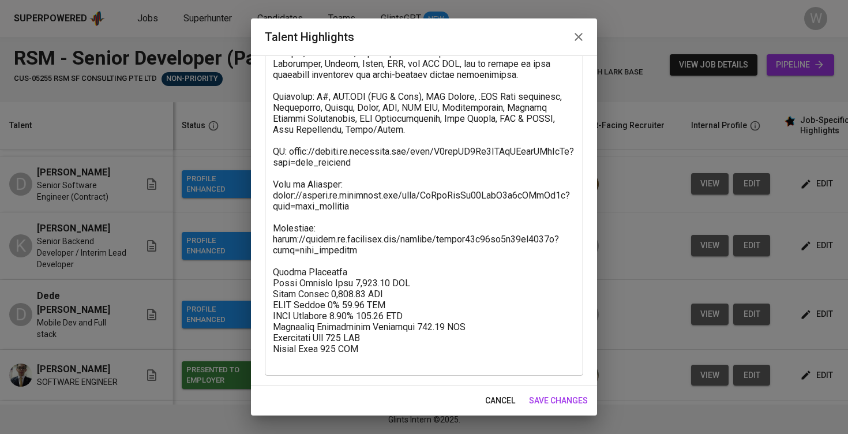
scroll to position [292, 0]
click at [548, 402] on span "save changes" at bounding box center [558, 400] width 59 height 14
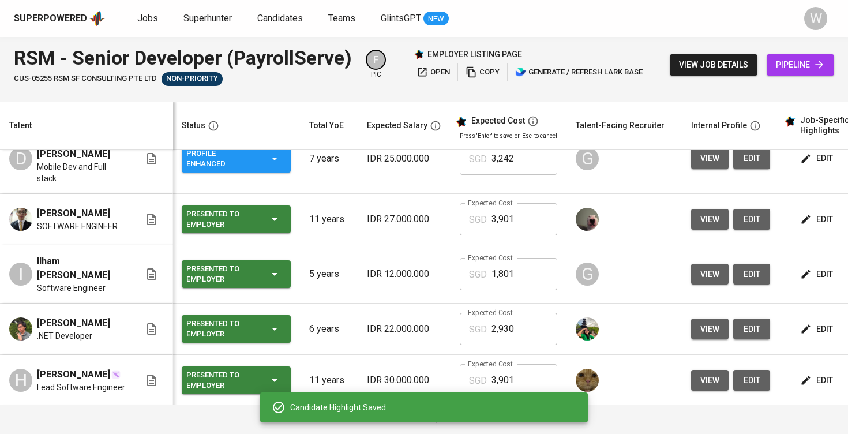
scroll to position [0, 1]
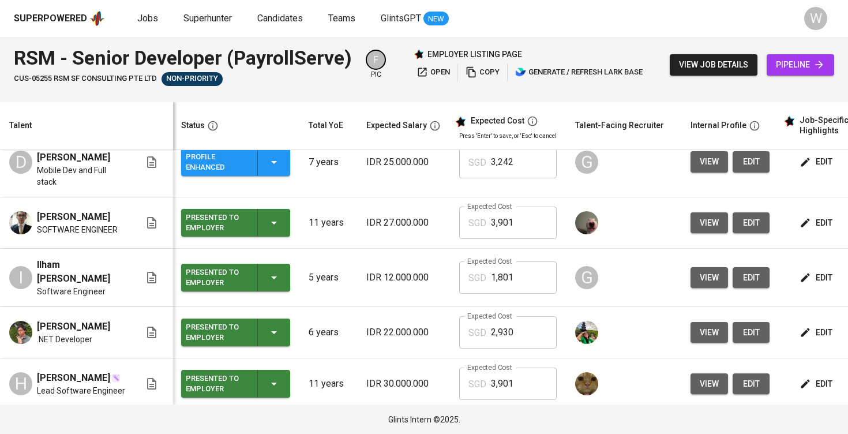
click at [710, 57] on button "view job details" at bounding box center [713, 64] width 88 height 21
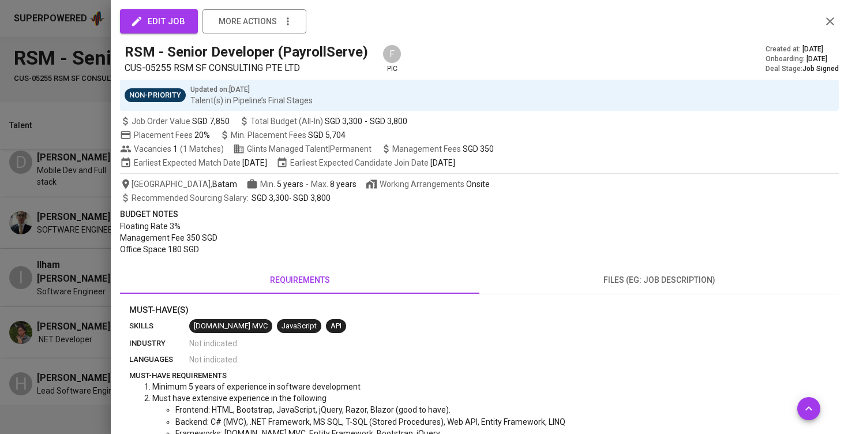
click at [710, 57] on div at bounding box center [424, 217] width 848 height 434
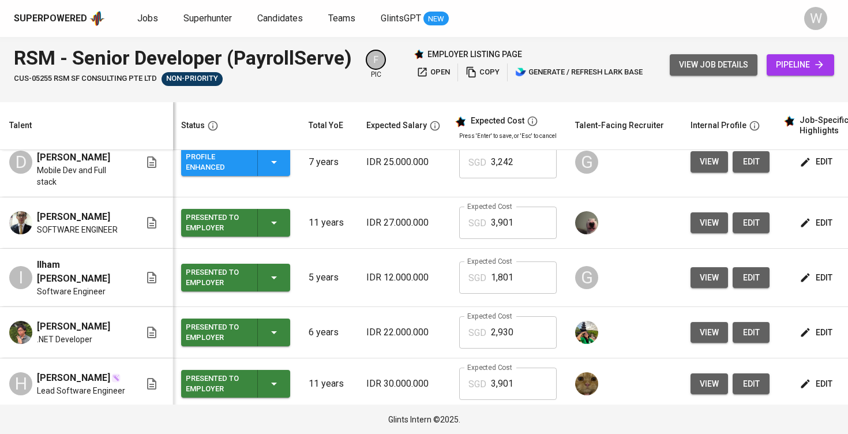
click at [706, 63] on span "view job details" at bounding box center [713, 65] width 69 height 14
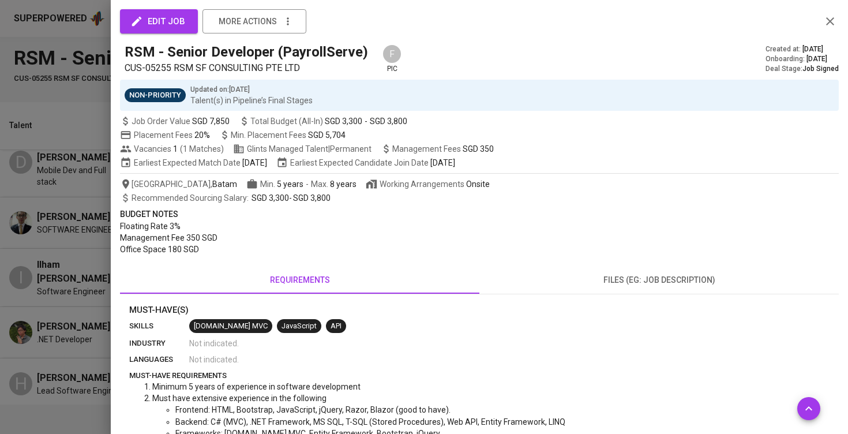
click at [55, 213] on div at bounding box center [424, 217] width 848 height 434
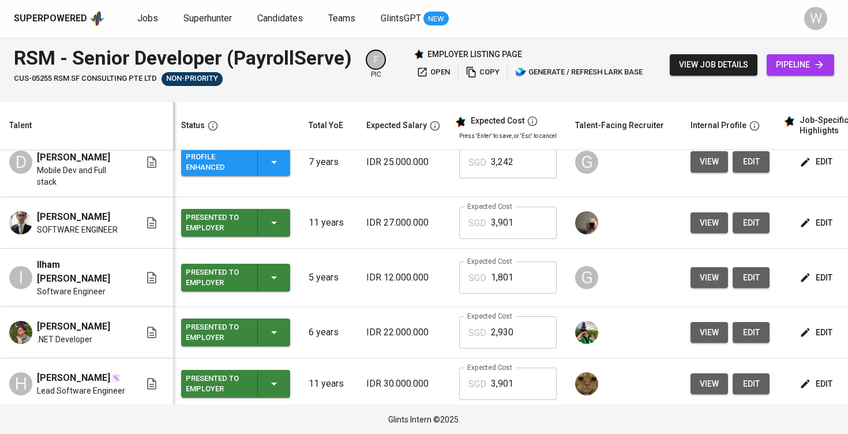
click at [703, 70] on span "view job details" at bounding box center [713, 65] width 69 height 14
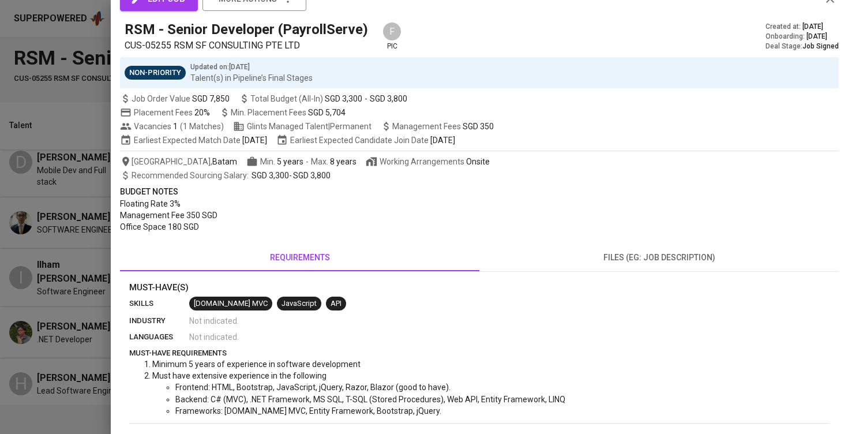
scroll to position [11, 0]
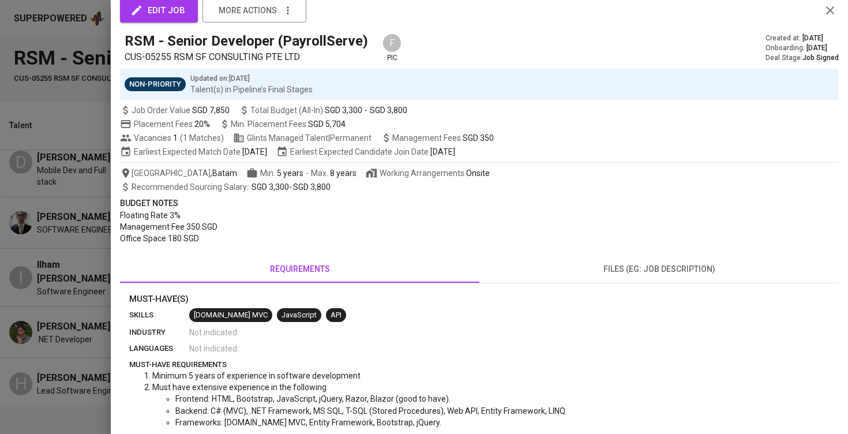
click at [71, 210] on div at bounding box center [424, 217] width 848 height 434
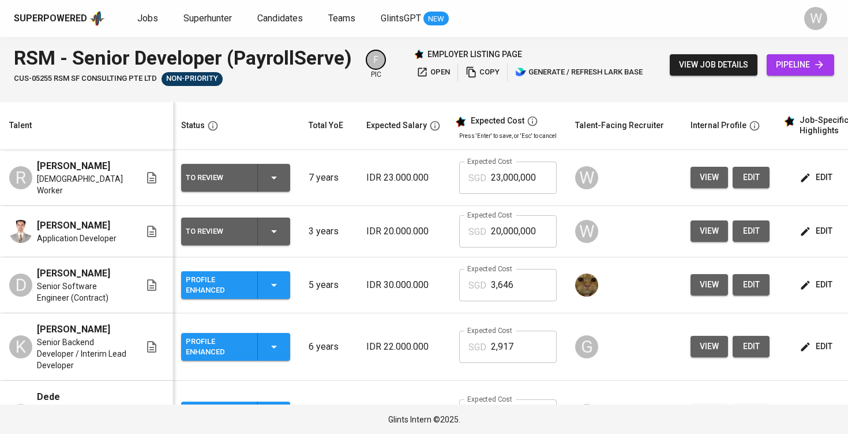
scroll to position [0, 1]
click at [820, 182] on button "edit" at bounding box center [817, 177] width 40 height 21
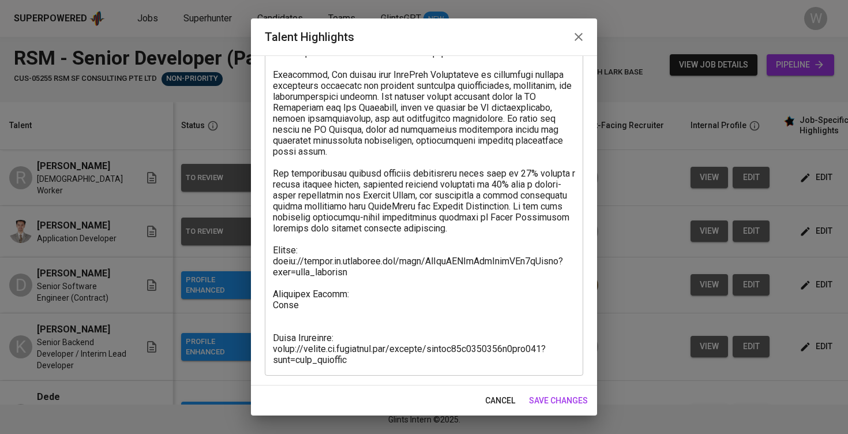
click at [329, 296] on textarea at bounding box center [424, 113] width 302 height 504
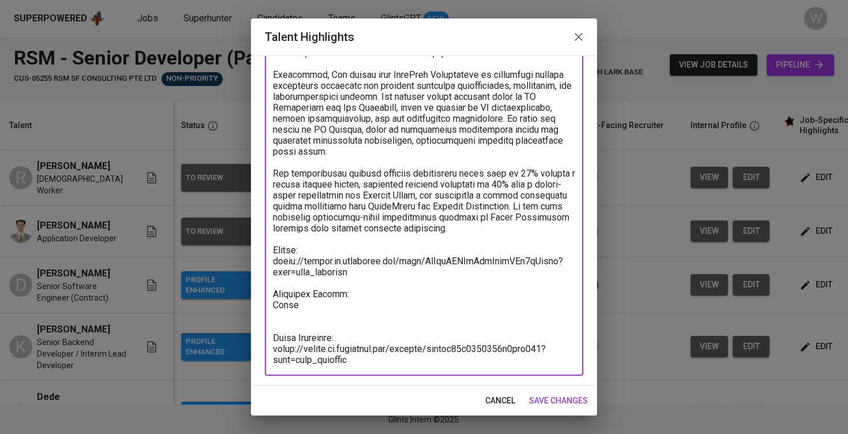
click at [325, 307] on textarea at bounding box center [424, 113] width 302 height 504
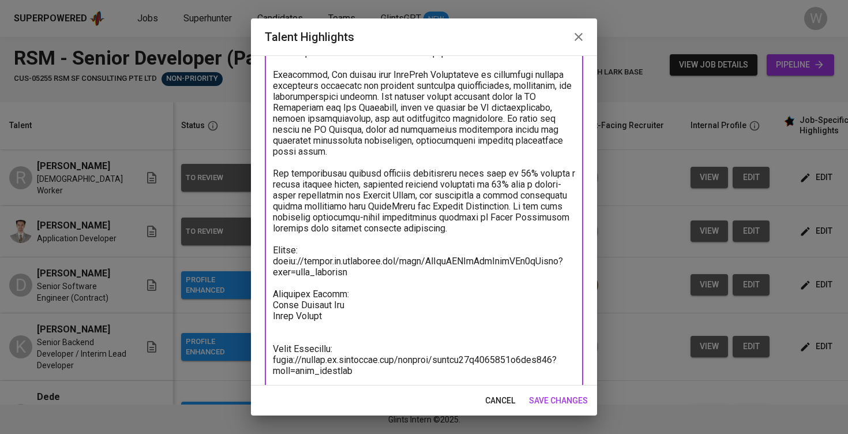
paste textarea "2,380.63"
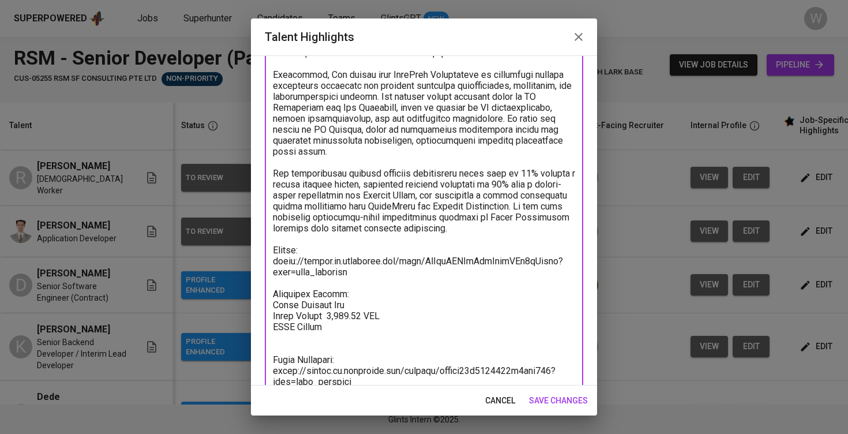
paste textarea "48.43"
click at [330, 316] on textarea at bounding box center [424, 124] width 302 height 526
click at [391, 330] on textarea at bounding box center [424, 124] width 302 height 526
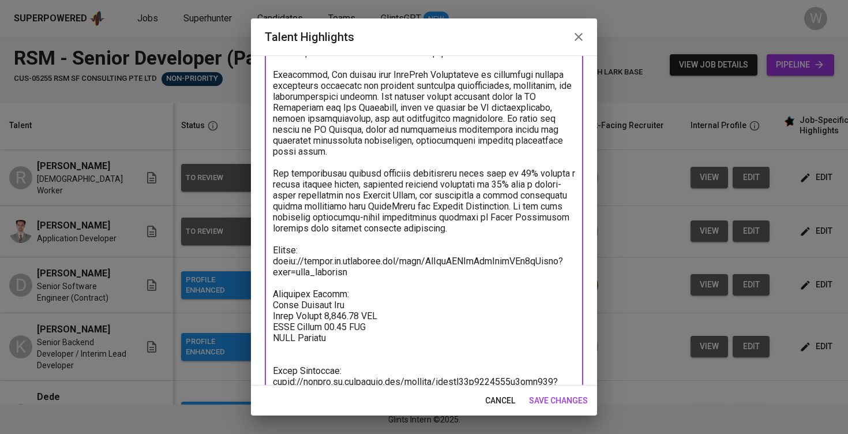
paste textarea "117.97"
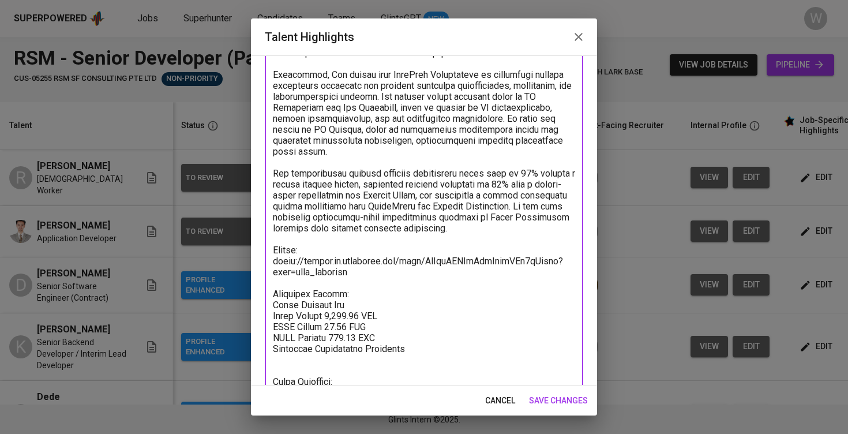
paste textarea "198.39"
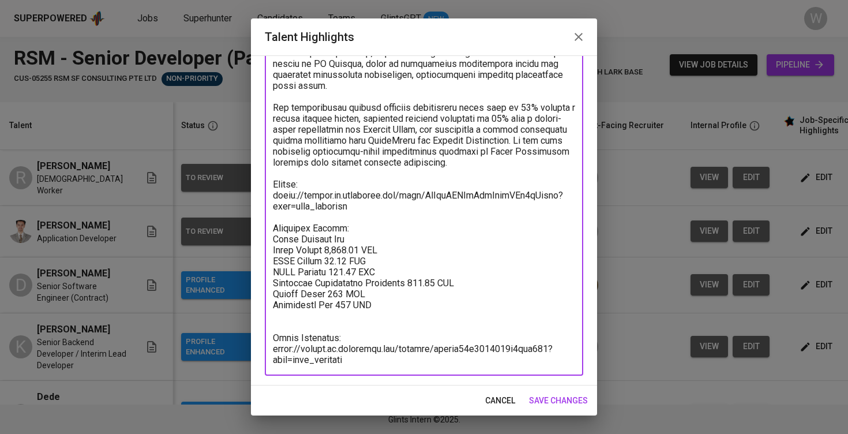
click at [323, 319] on textarea at bounding box center [424, 80] width 302 height 570
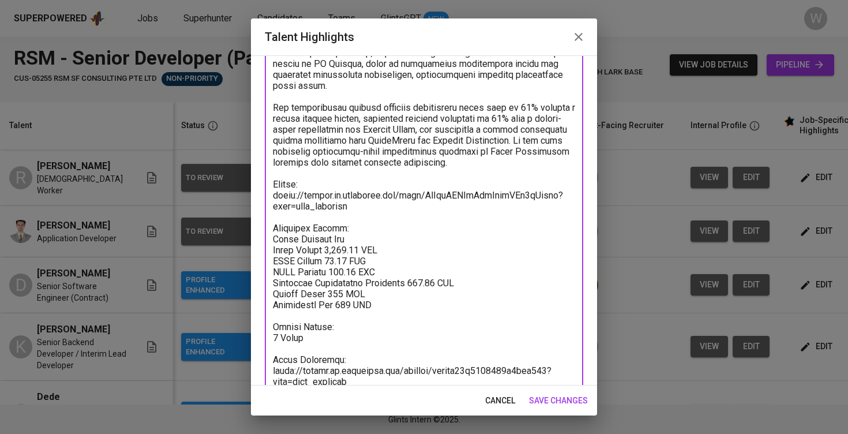
click at [354, 239] on textarea at bounding box center [424, 91] width 302 height 592
type textarea "Rio is a Technical Consultant and Software Developer with more than 10 years of…"
click at [559, 413] on div "cancel save changes" at bounding box center [424, 400] width 346 height 31
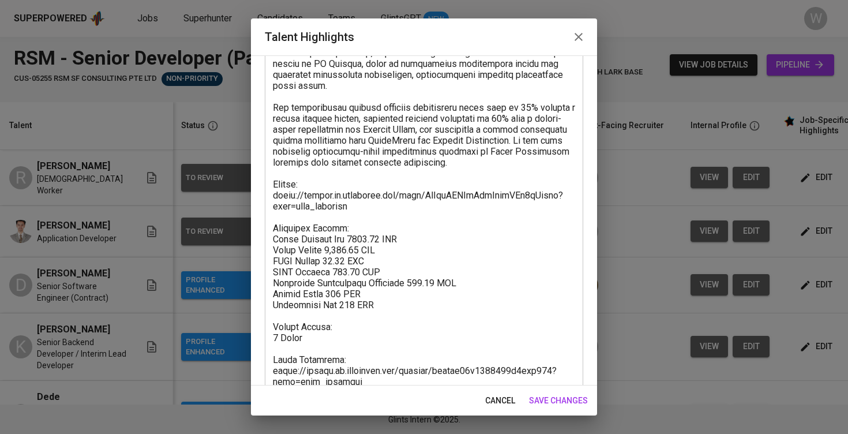
click at [559, 399] on span "save changes" at bounding box center [558, 400] width 59 height 14
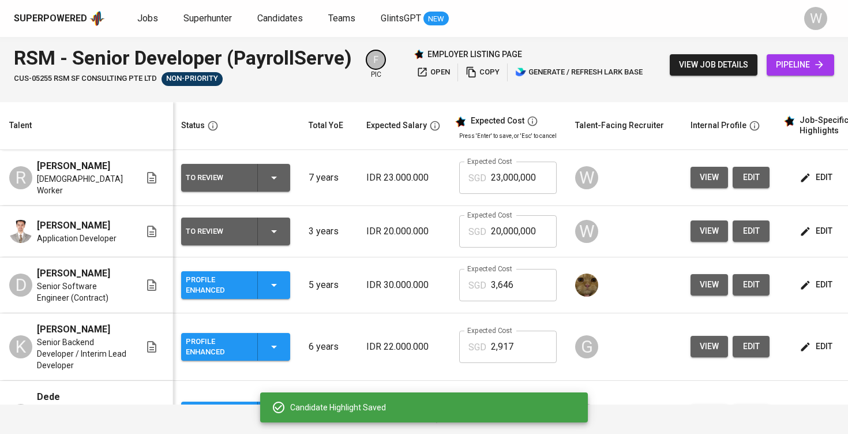
click at [516, 167] on input "23,000,000" at bounding box center [524, 177] width 66 height 32
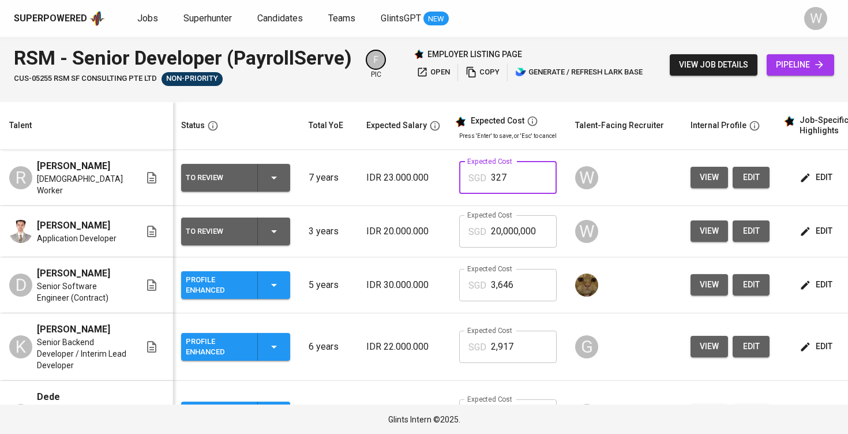
type input "3,276"
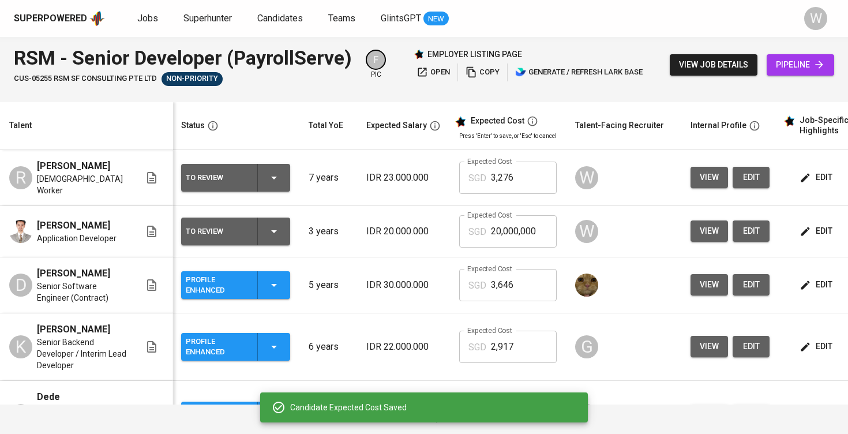
click at [751, 174] on span "edit" at bounding box center [751, 177] width 18 height 14
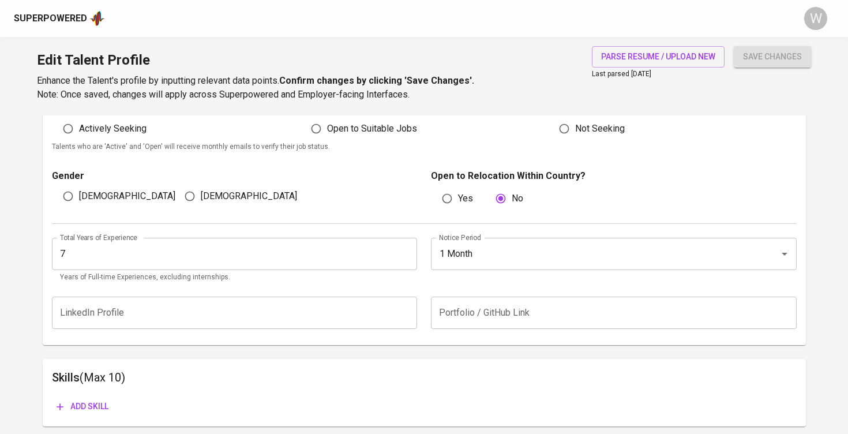
scroll to position [351, 0]
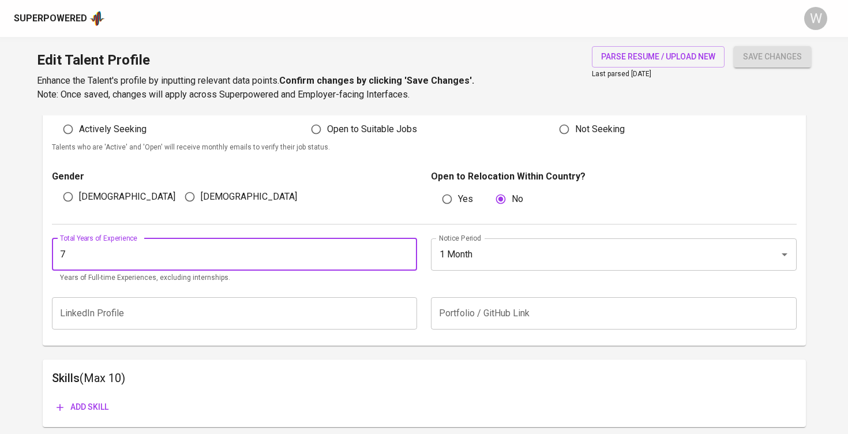
click at [293, 252] on input "7" at bounding box center [235, 254] width 366 height 32
type input "10"
click at [336, 213] on div "Gender Male Female Open to Relocation Within Country? Yes No" at bounding box center [424, 188] width 744 height 70
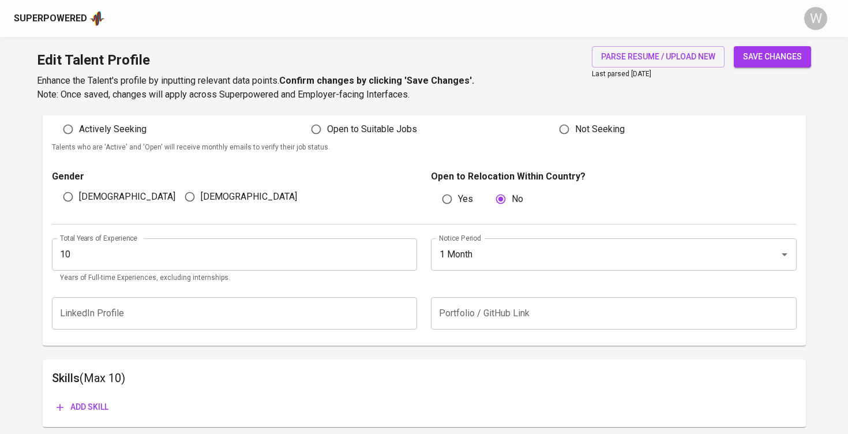
click at [63, 186] on input "Male" at bounding box center [68, 197] width 22 height 22
radio input "true"
click at [350, 111] on div "Edit Talent Profile Enhance the Talent's profile by inputting relevant data poi…" at bounding box center [424, 76] width 848 height 78
click at [334, 129] on span "Open to Suitable Jobs" at bounding box center [372, 129] width 90 height 14
click at [327, 129] on input "Open to Suitable Jobs" at bounding box center [316, 129] width 22 height 22
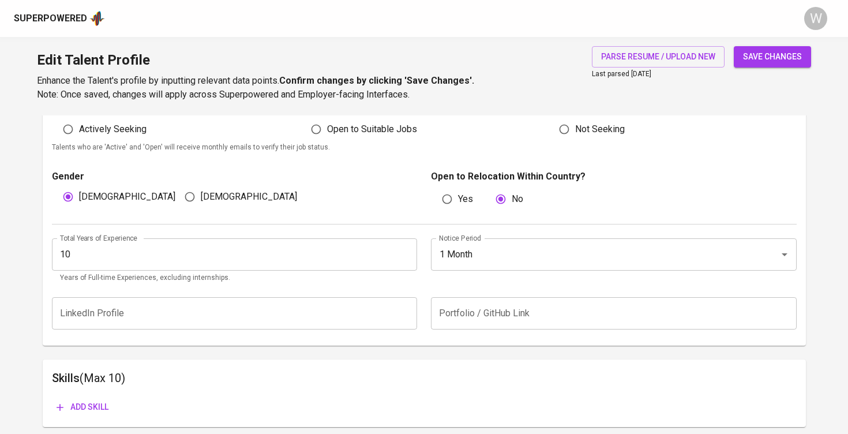
radio input "true"
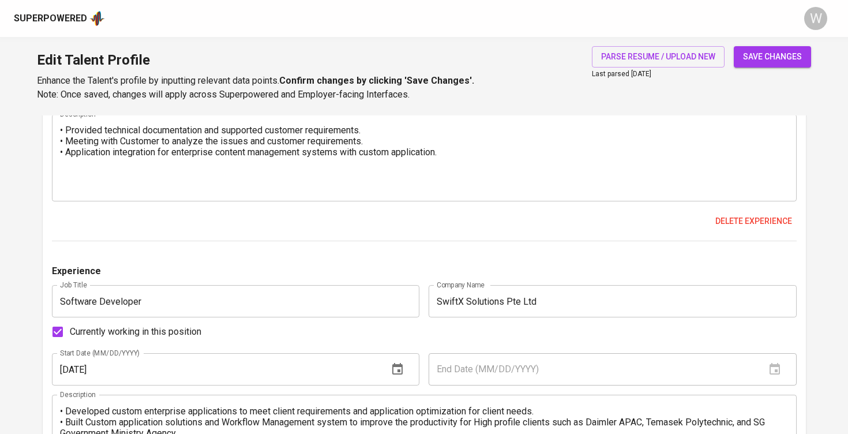
scroll to position [863, 0]
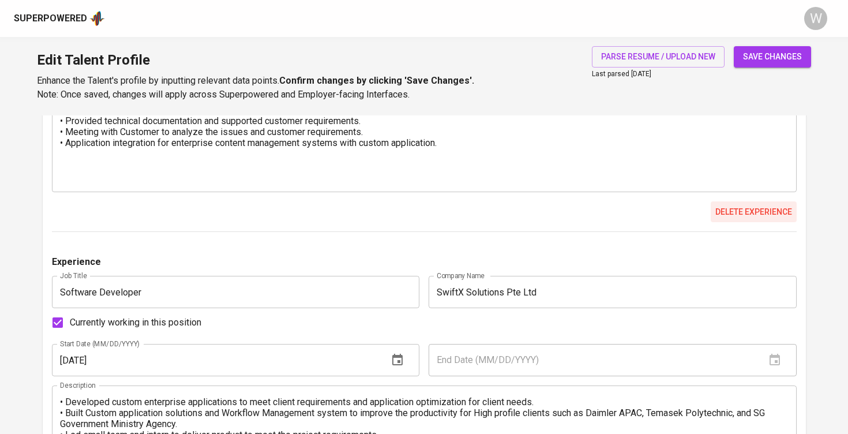
click at [712, 215] on button "Delete experience" at bounding box center [753, 211] width 86 height 21
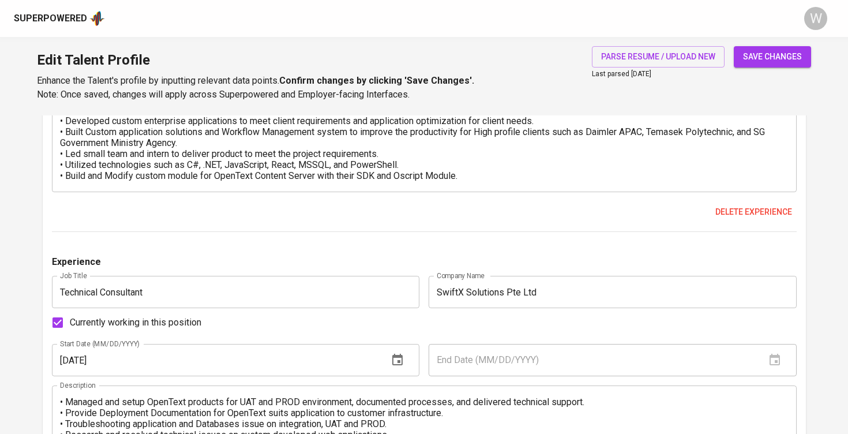
click at [770, 54] on span "save changes" at bounding box center [772, 57] width 59 height 14
